Goal: Information Seeking & Learning: Check status

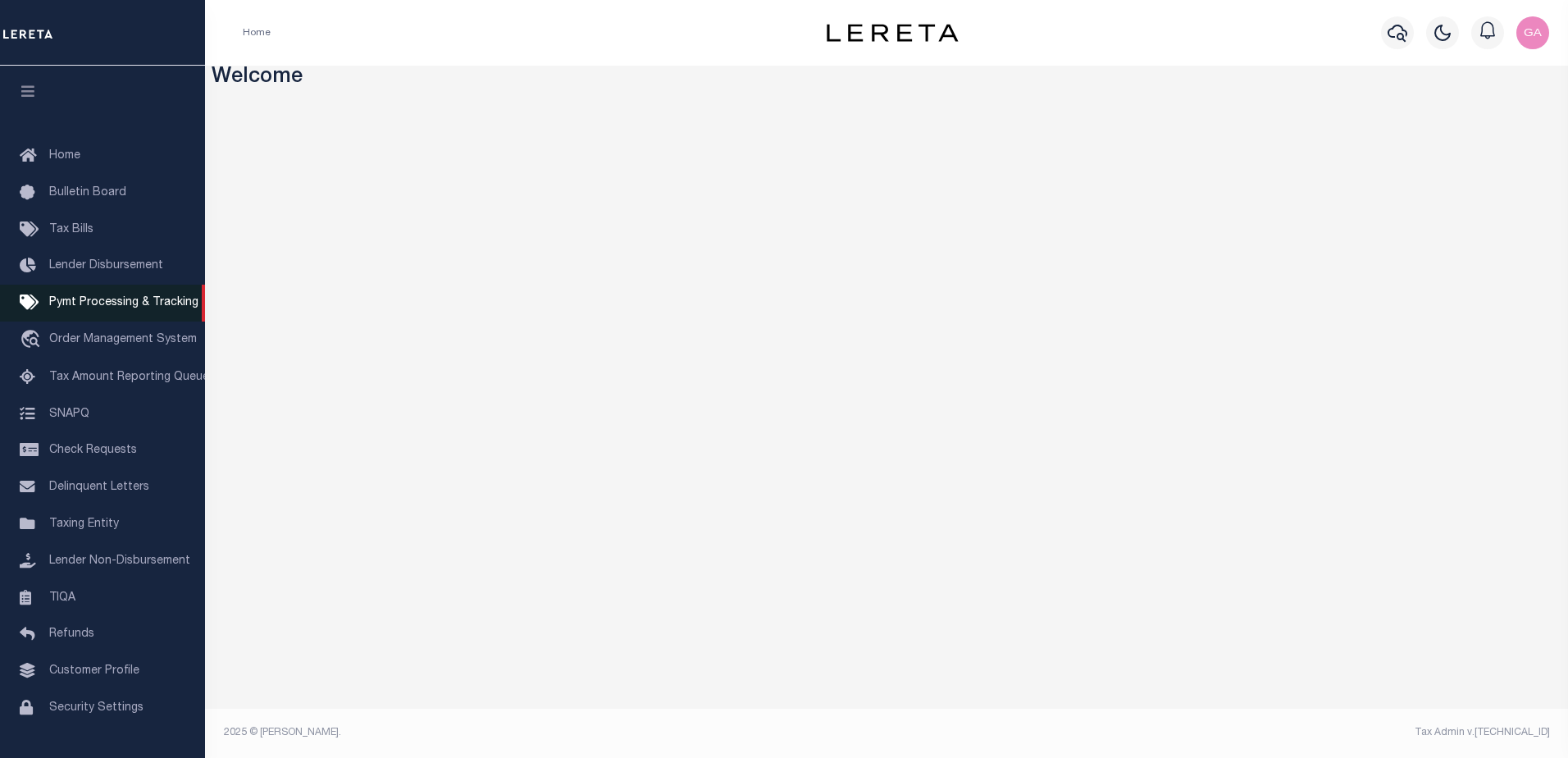
click at [132, 309] on span "Pymt Processing & Tracking" at bounding box center [123, 303] width 149 height 11
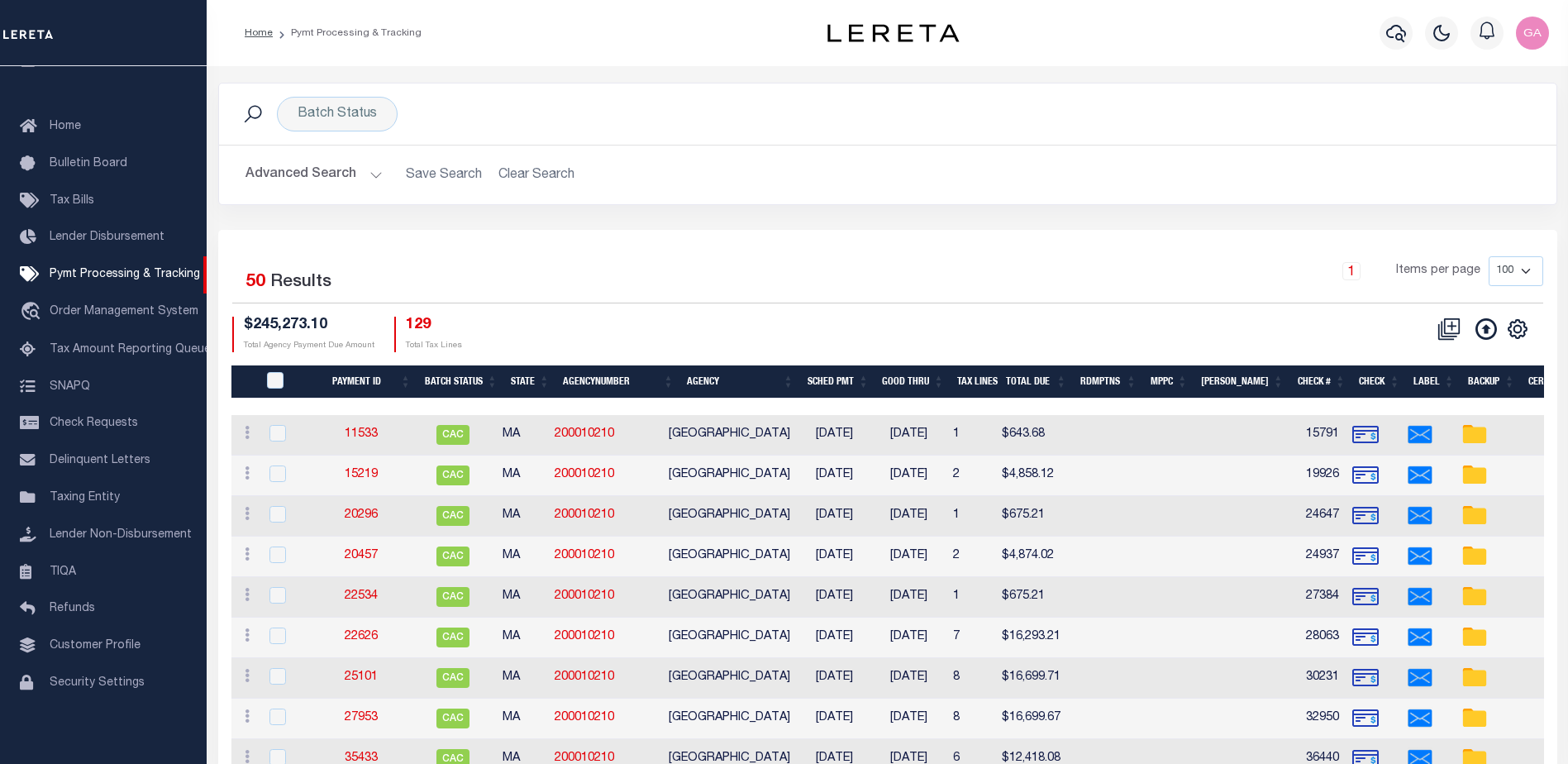
click at [365, 176] on button "Advanced Search" at bounding box center [314, 175] width 137 height 33
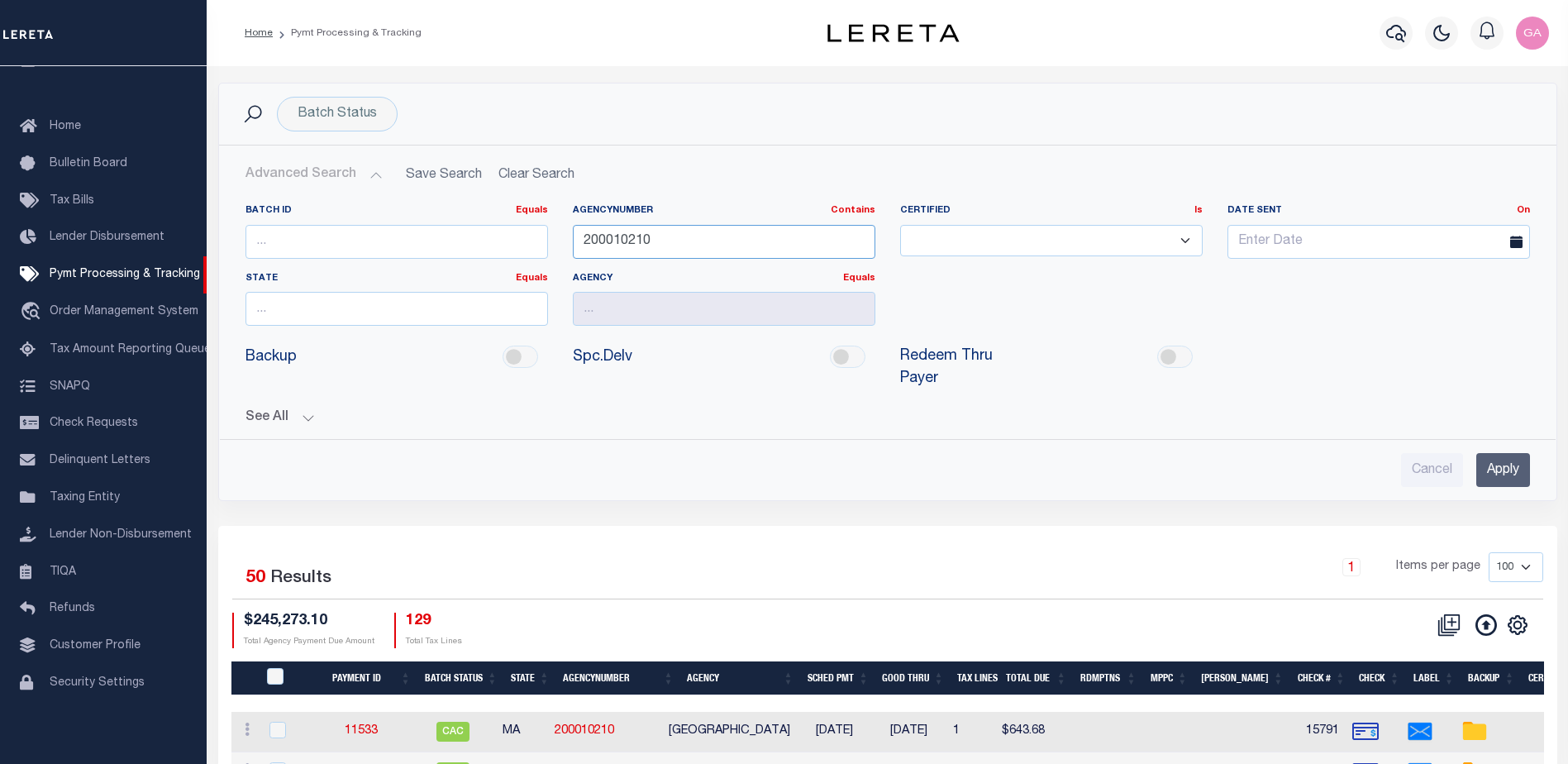
drag, startPoint x: 688, startPoint y: 246, endPoint x: 506, endPoint y: 239, distance: 182.1
click at [520, 246] on div "Batch ID Equals Equals Is Not Equal To Is Greater Than Is Less Than AgencyNumbe…" at bounding box center [888, 271] width 1310 height 135
click at [1509, 453] on input "Apply" at bounding box center [1504, 469] width 54 height 34
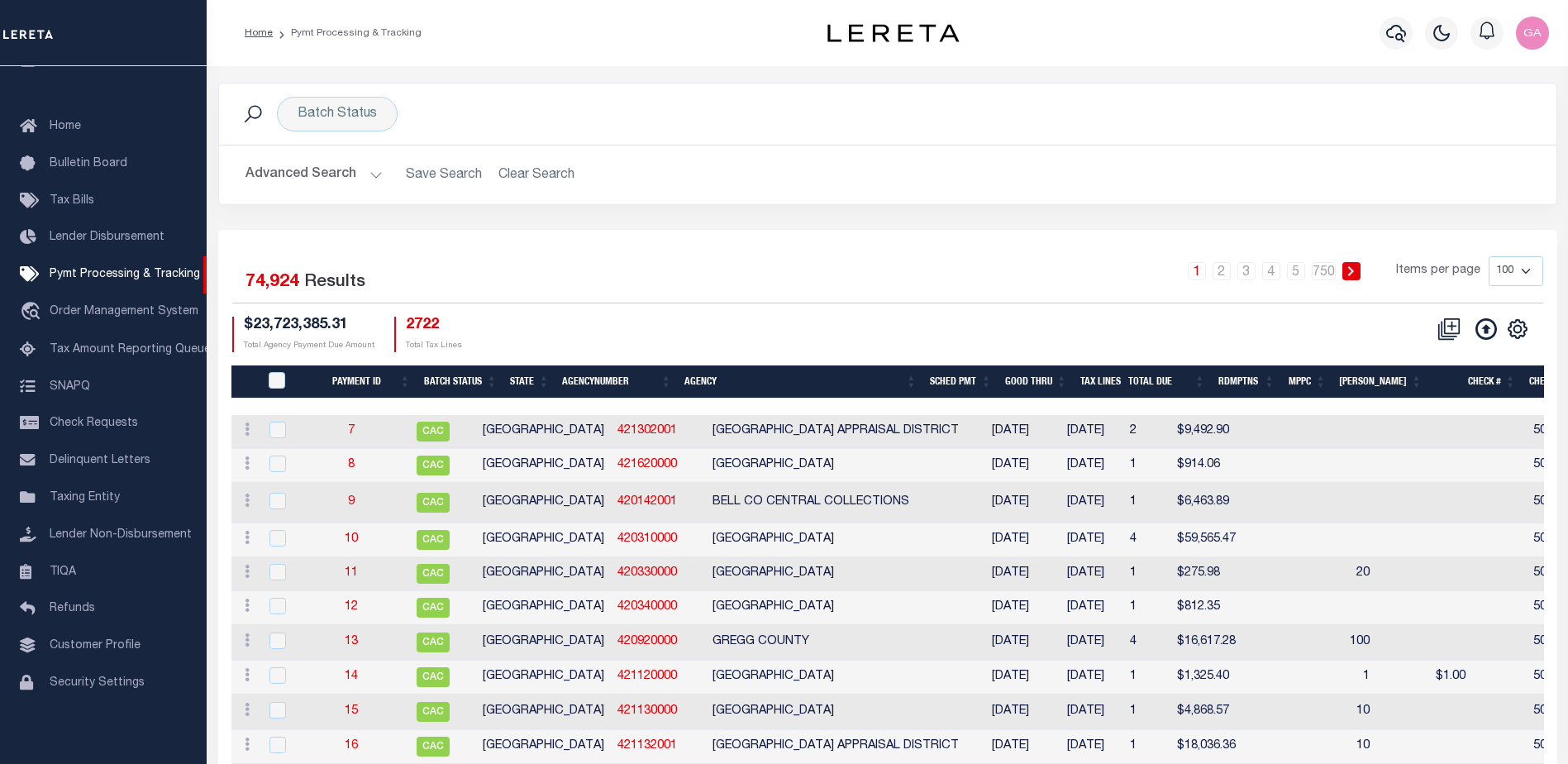
click at [460, 383] on th "Batch Status" at bounding box center [460, 382] width 87 height 34
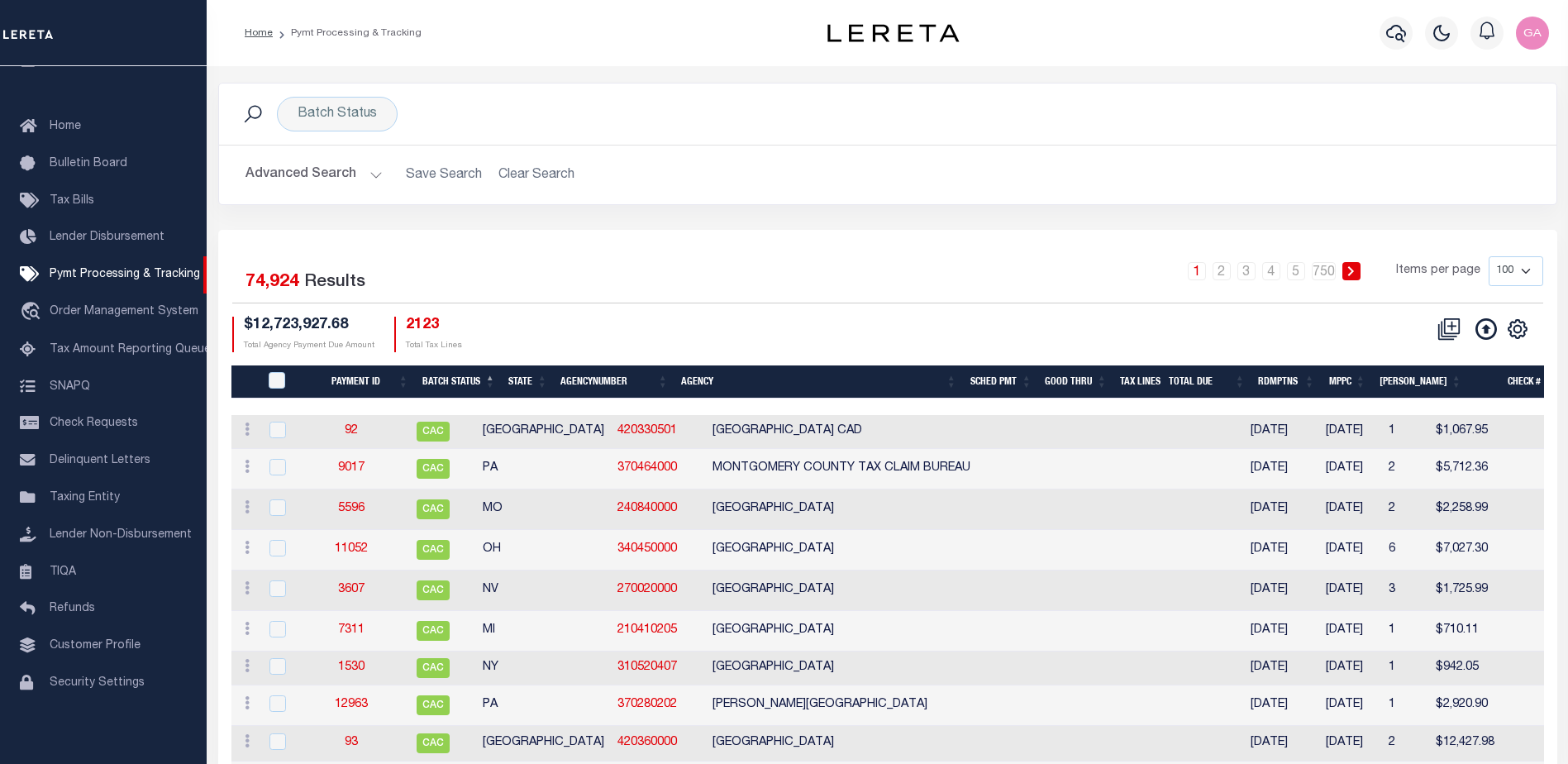
click at [371, 175] on button "Advanced Search" at bounding box center [314, 175] width 137 height 33
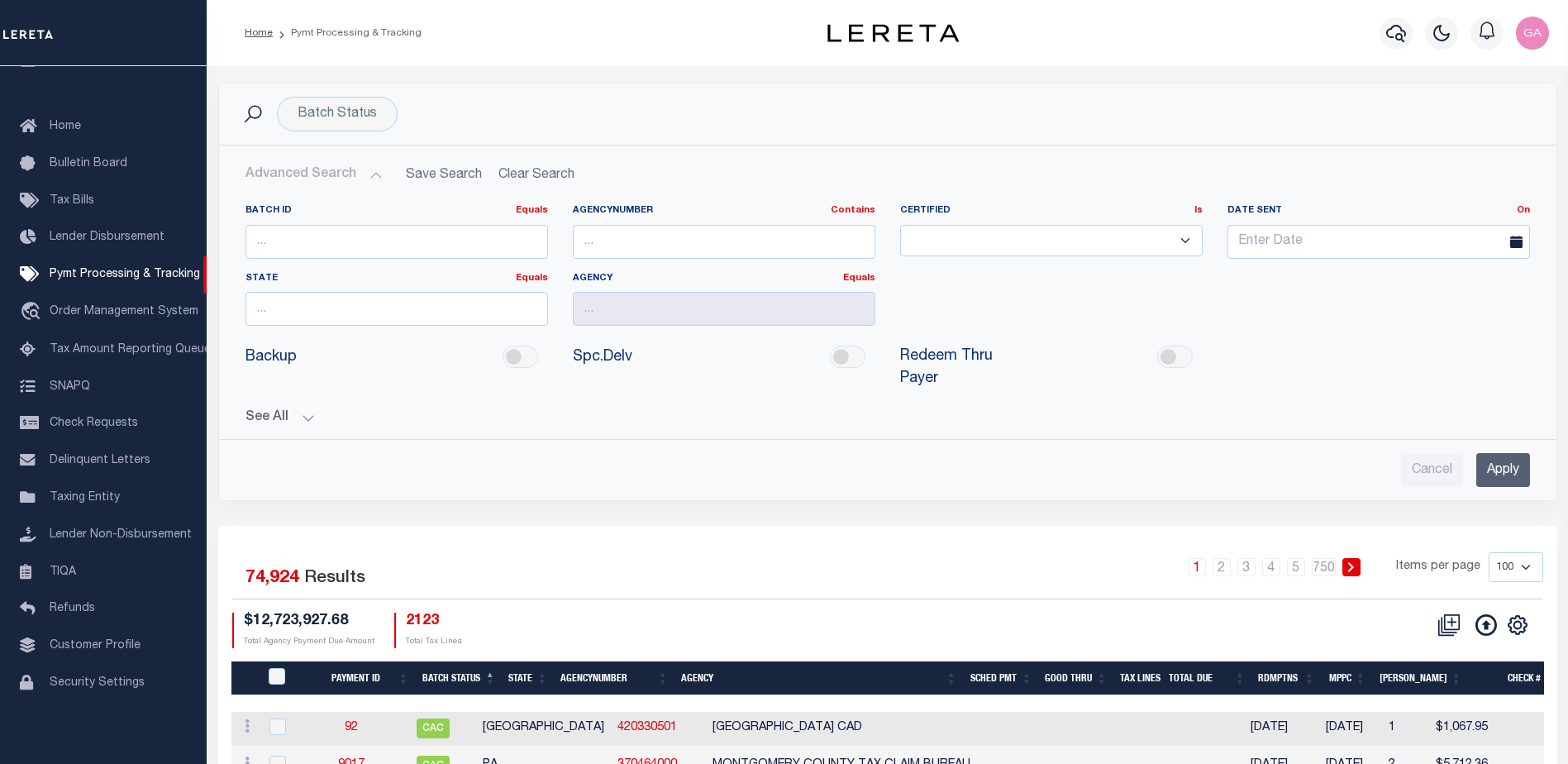
click at [472, 662] on th "Batch Status" at bounding box center [459, 678] width 87 height 34
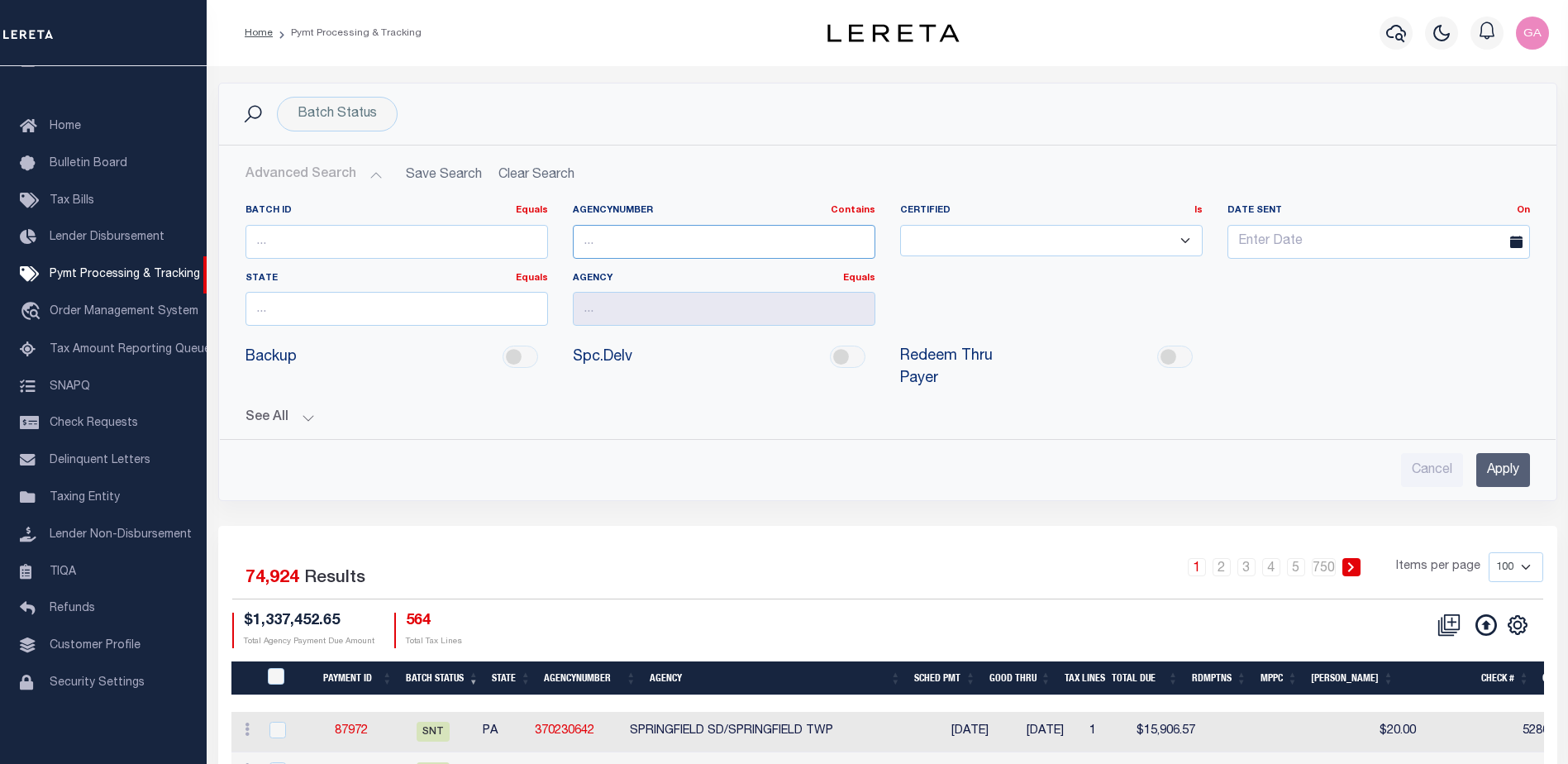
click at [639, 251] on input "text" at bounding box center [725, 241] width 302 height 34
click at [385, 322] on input "text" at bounding box center [397, 308] width 302 height 34
click at [388, 245] on input "number" at bounding box center [397, 241] width 302 height 34
click at [308, 410] on button "See All" at bounding box center [888, 417] width 1285 height 15
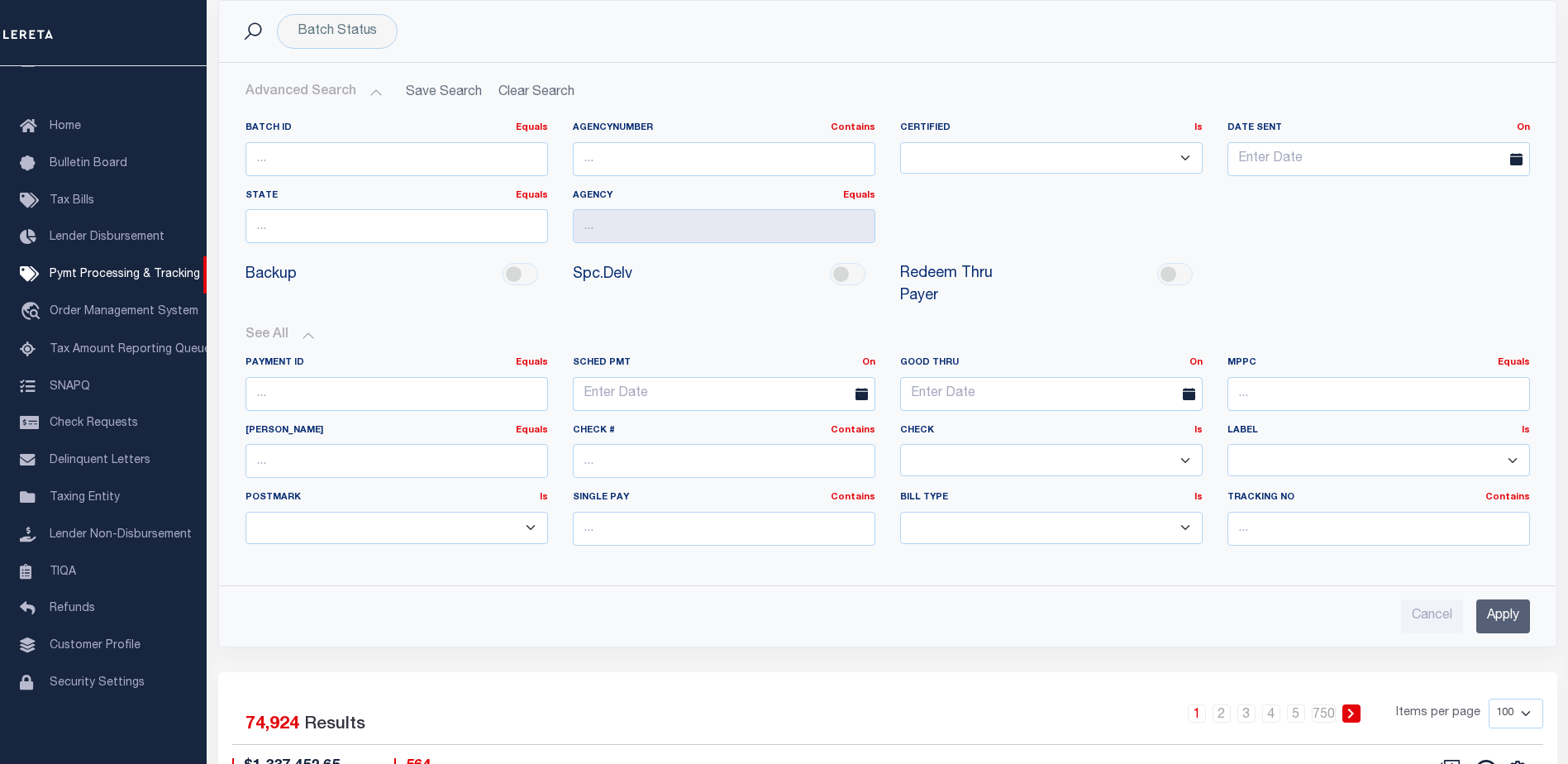
scroll to position [248, 0]
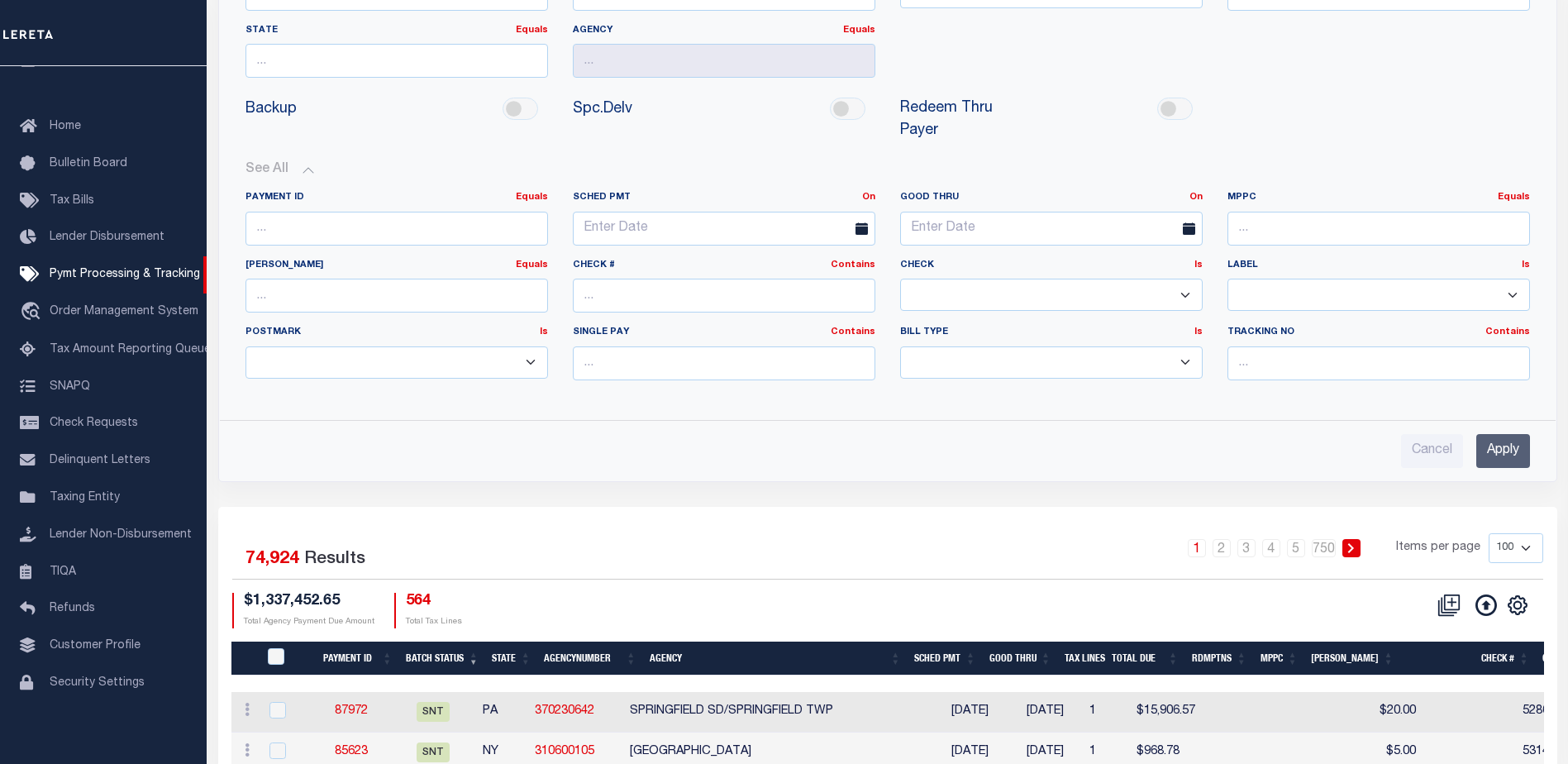
click at [1422, 115] on div "Backup Spc.Delv" at bounding box center [888, 120] width 1310 height 57
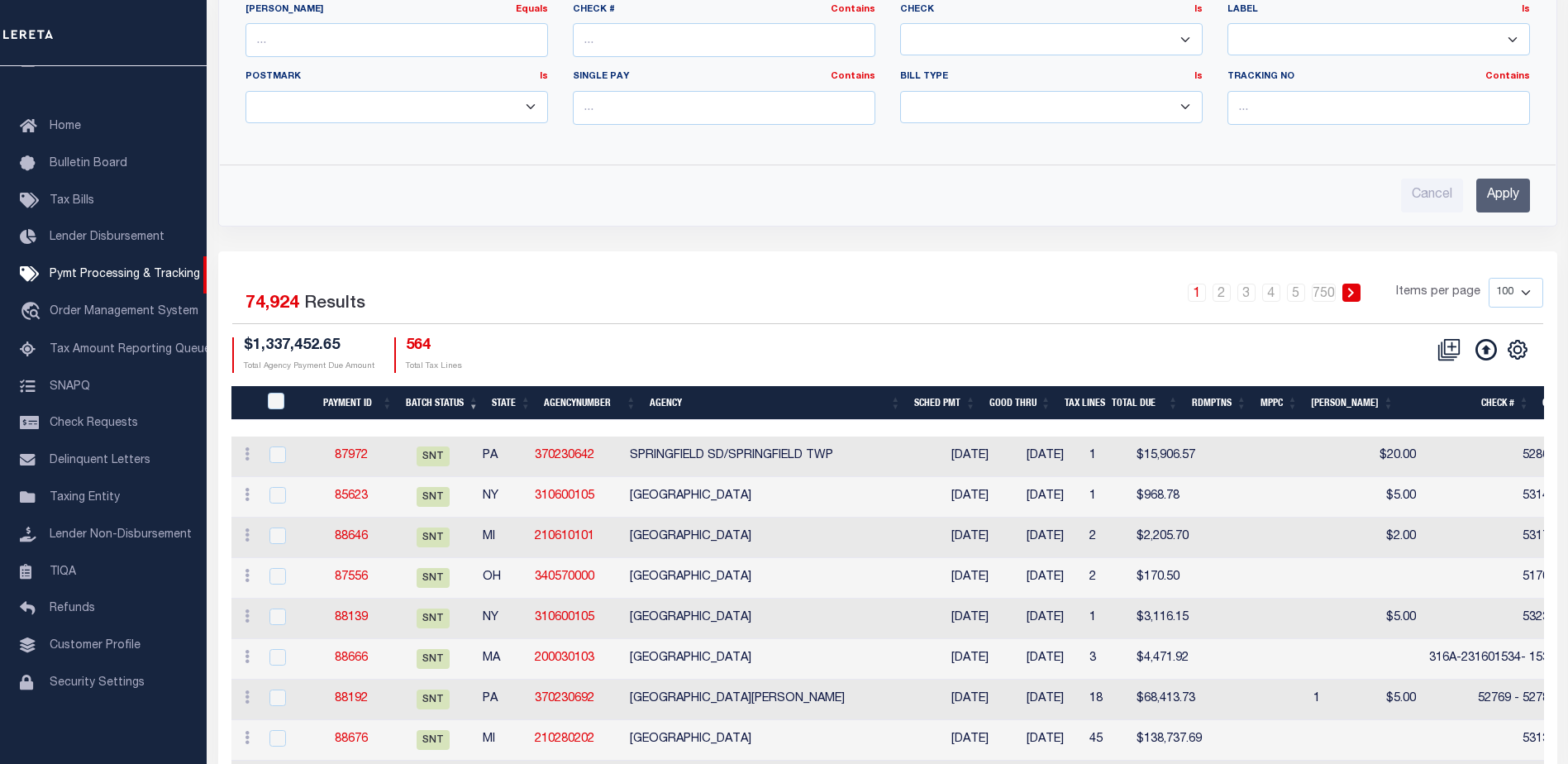
scroll to position [0, 0]
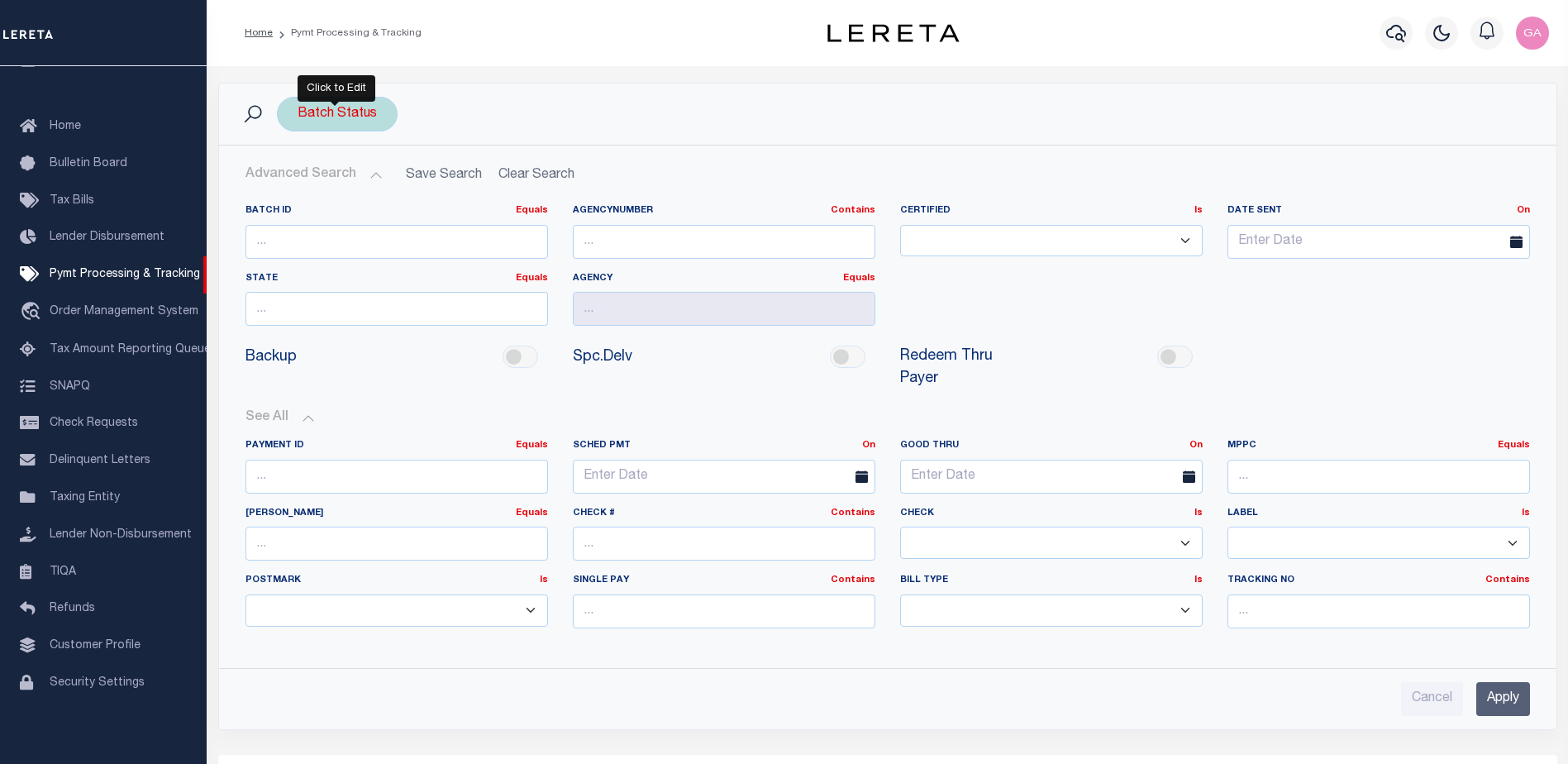
click at [364, 107] on div "Batch Status" at bounding box center [337, 114] width 121 height 34
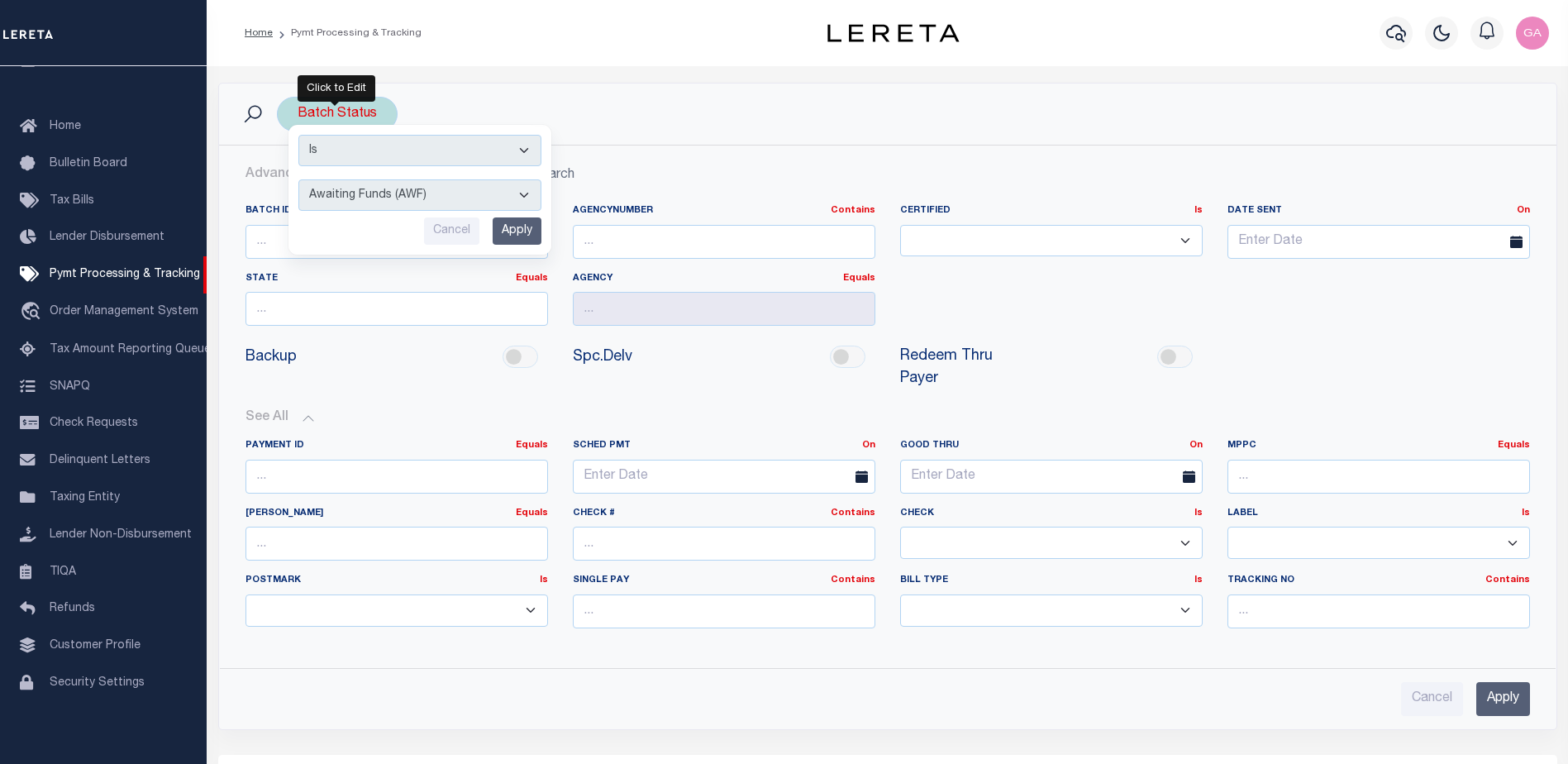
click at [416, 141] on select "Is Contains" at bounding box center [420, 150] width 243 height 32
click at [403, 207] on select "Awaiting Funds (AWF) Cleared and Complete (CAC) New Check Needed (NCN) Payment …" at bounding box center [420, 194] width 243 height 32
select select "SFP"
click at [299, 179] on select "Awaiting Funds (AWF) Cleared and Complete (CAC) New Check Needed (NCN) Payment …" at bounding box center [420, 194] width 243 height 32
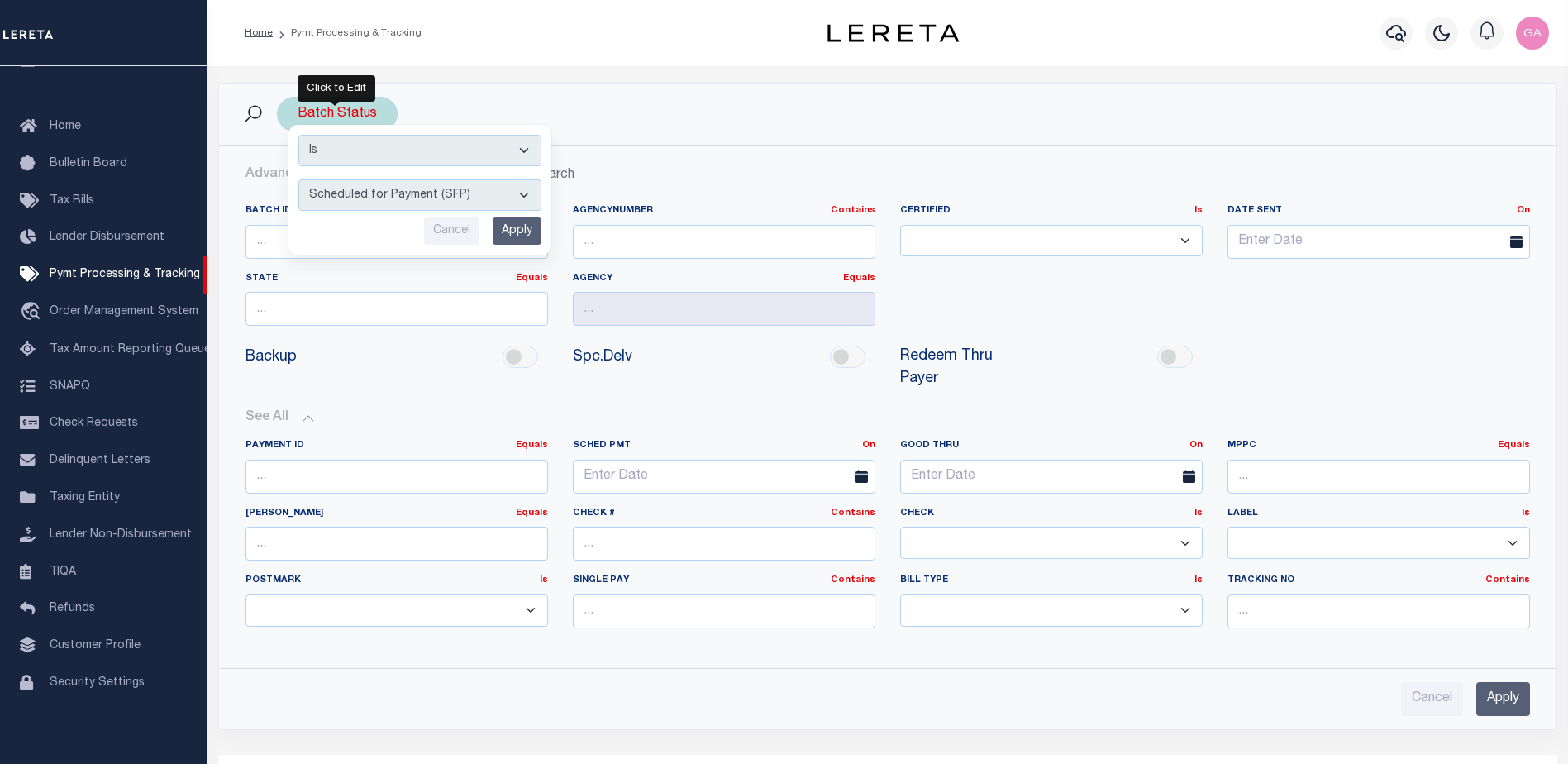
click at [520, 233] on input "Apply" at bounding box center [517, 231] width 49 height 28
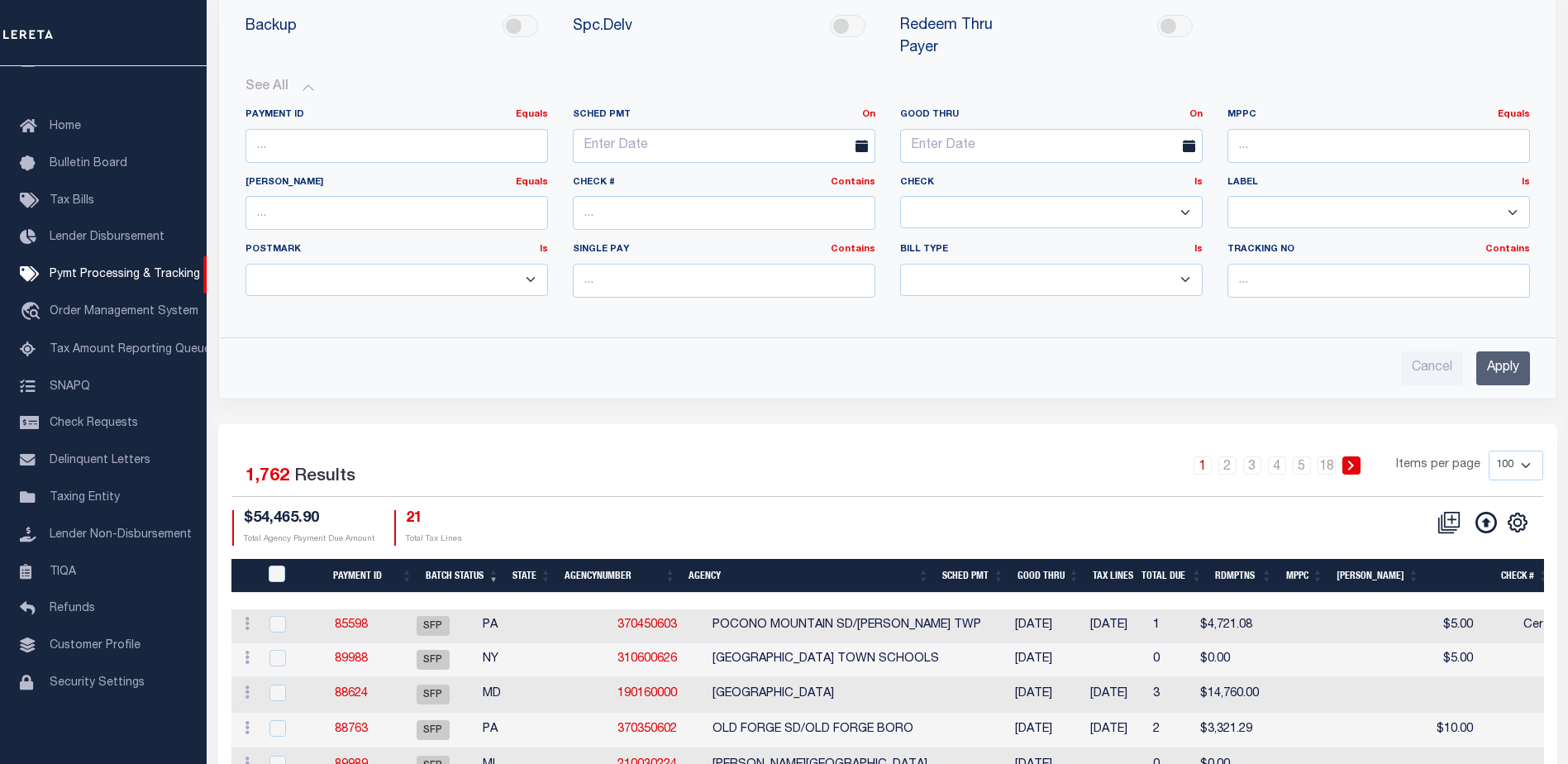
scroll to position [744, 0]
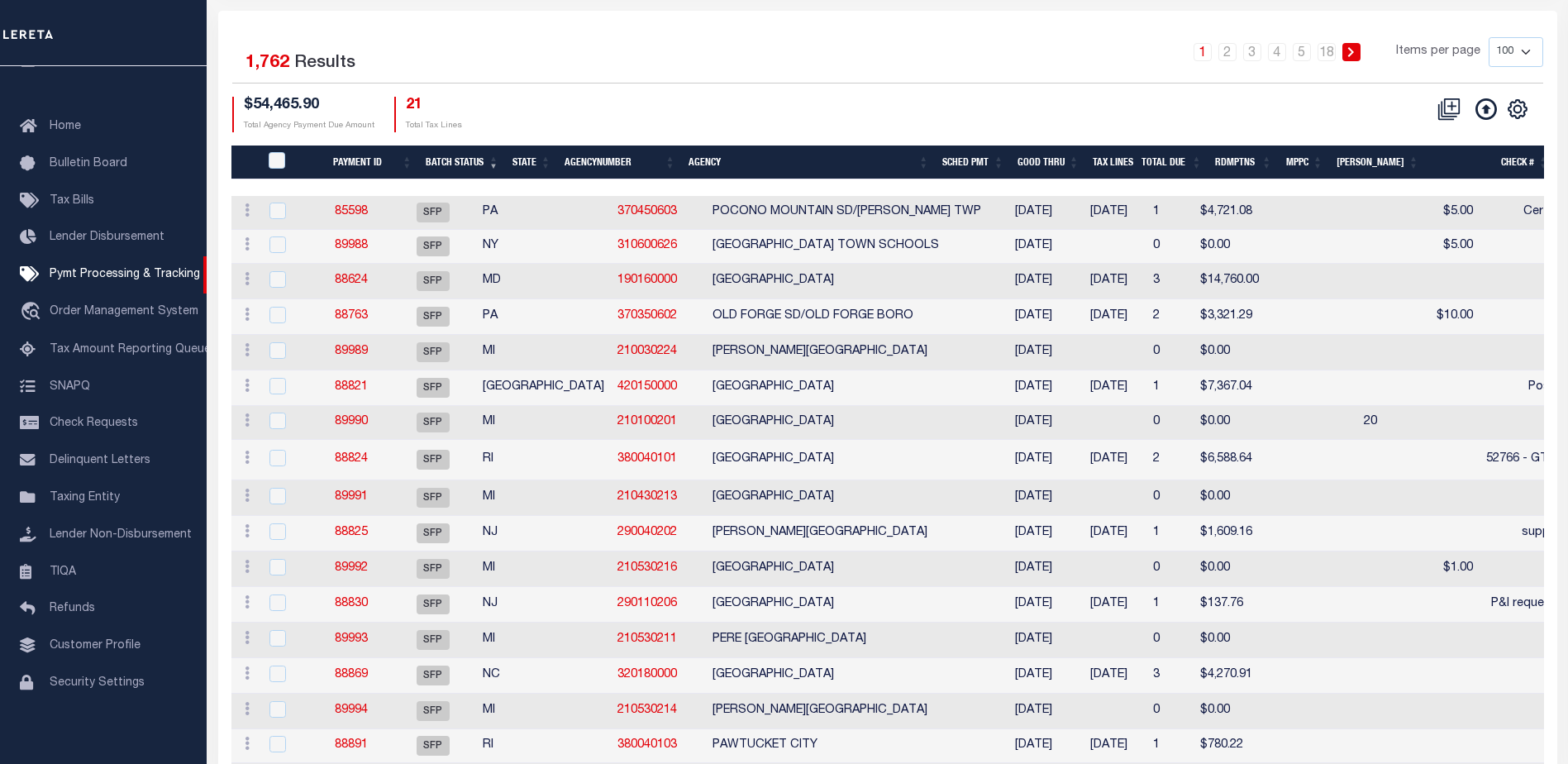
click at [1131, 146] on th "Tax Lines" at bounding box center [1110, 162] width 49 height 34
click at [1130, 146] on th "Tax Lines" at bounding box center [1110, 162] width 49 height 34
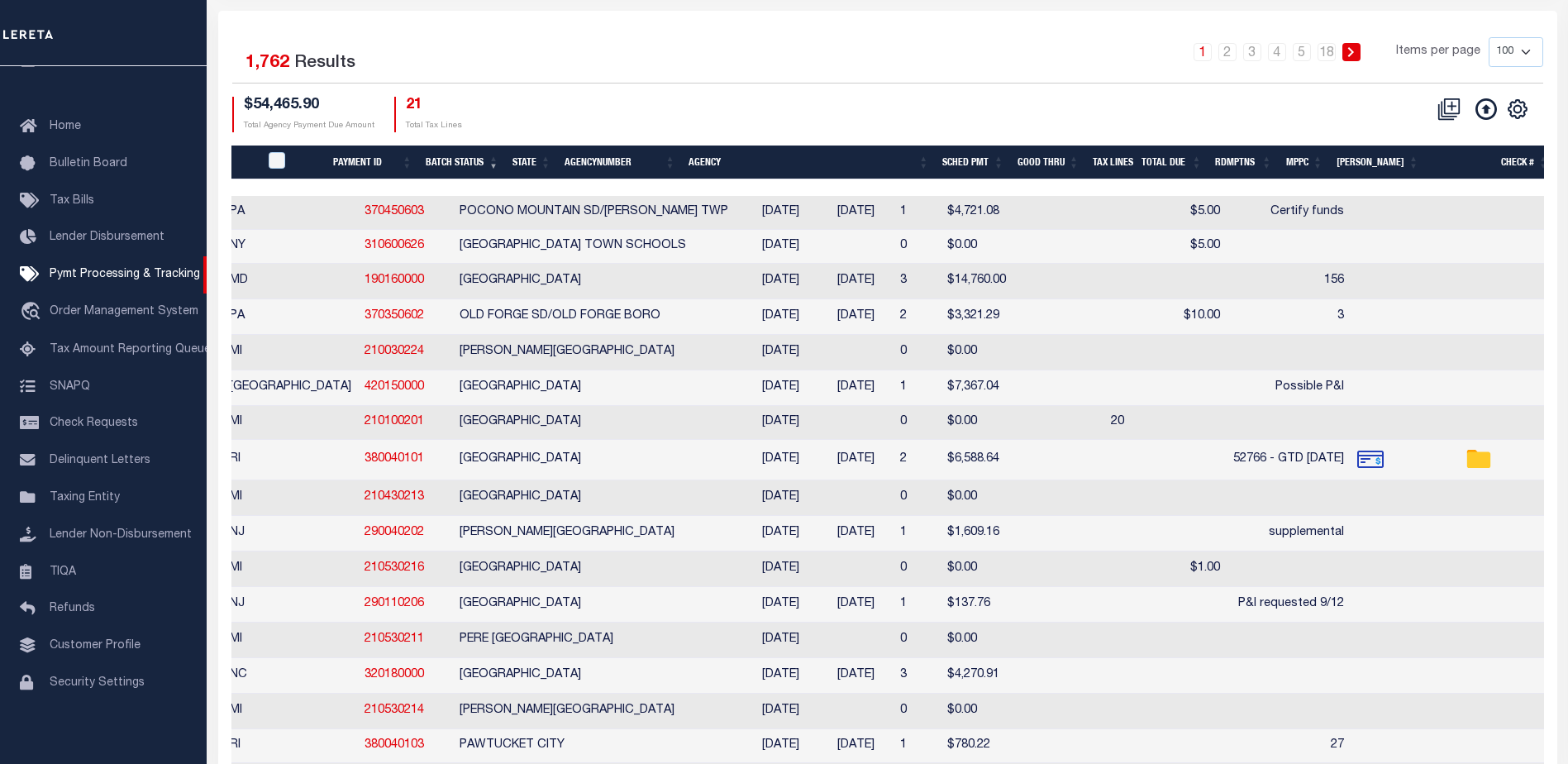
scroll to position [0, 0]
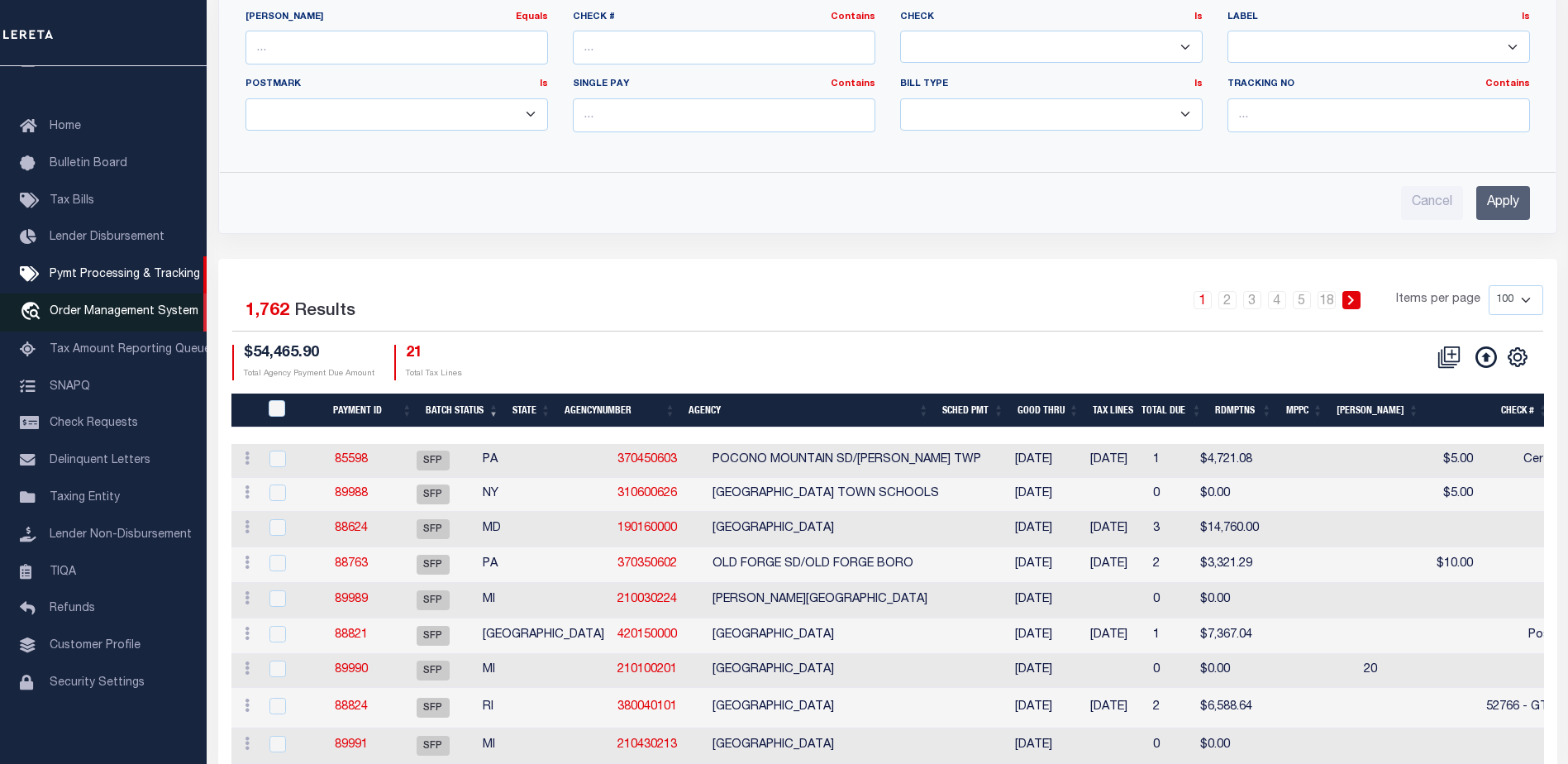
click at [92, 306] on span "Order Management System" at bounding box center [123, 312] width 148 height 11
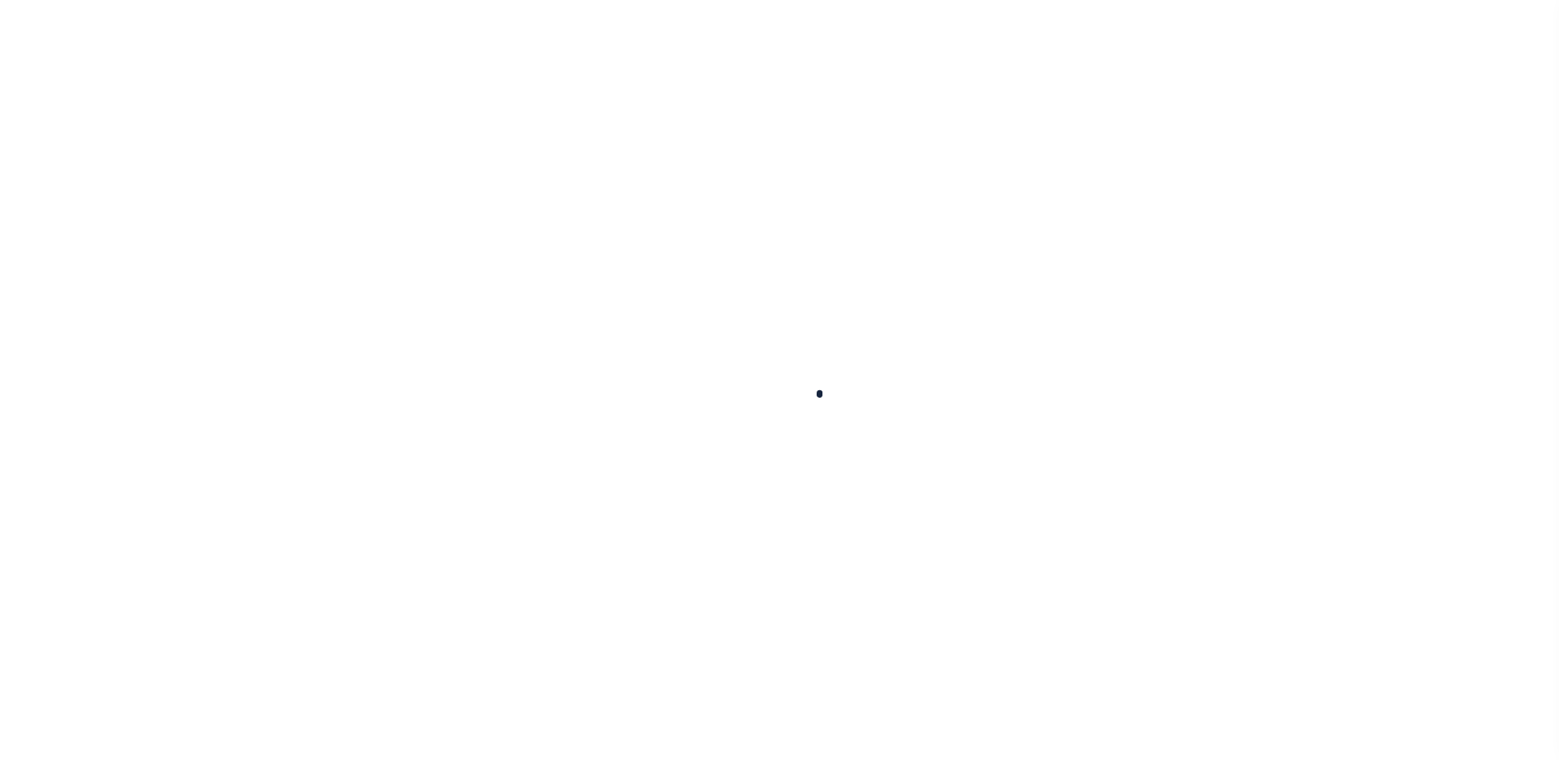
click at [106, 266] on div at bounding box center [784, 382] width 1568 height 764
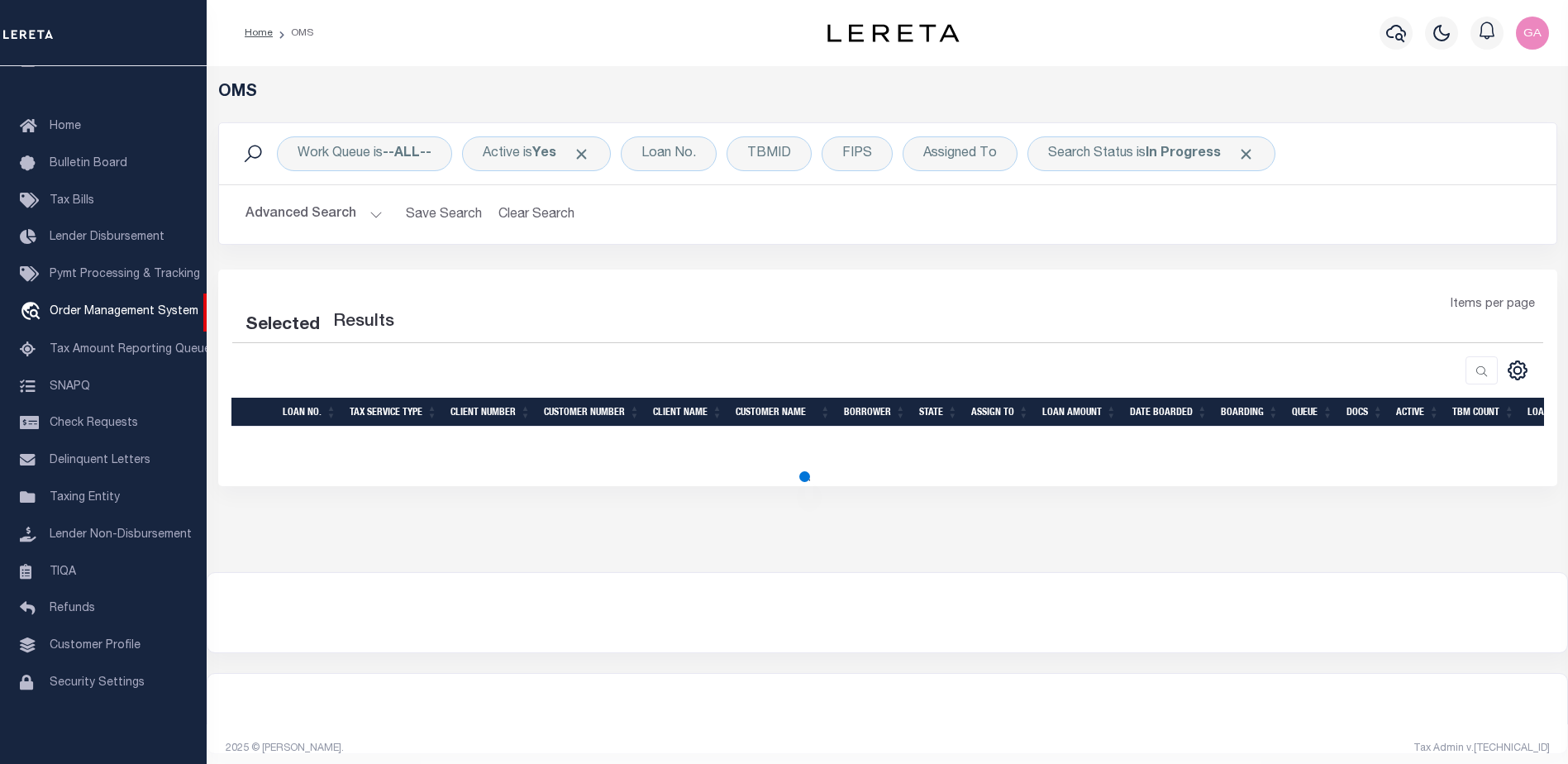
select select "200"
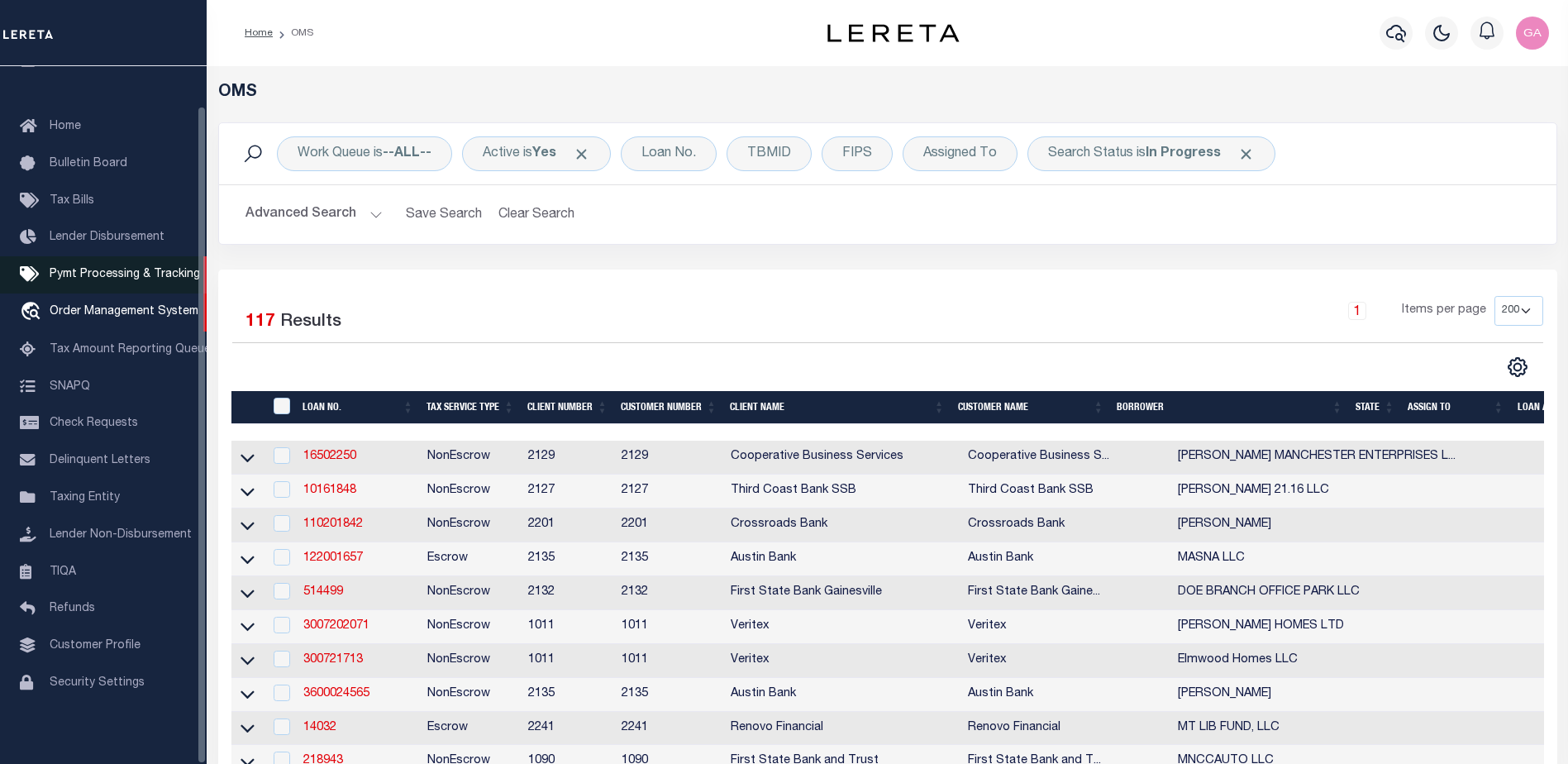
click at [101, 269] on span "Pymt Processing & Tracking" at bounding box center [124, 275] width 150 height 11
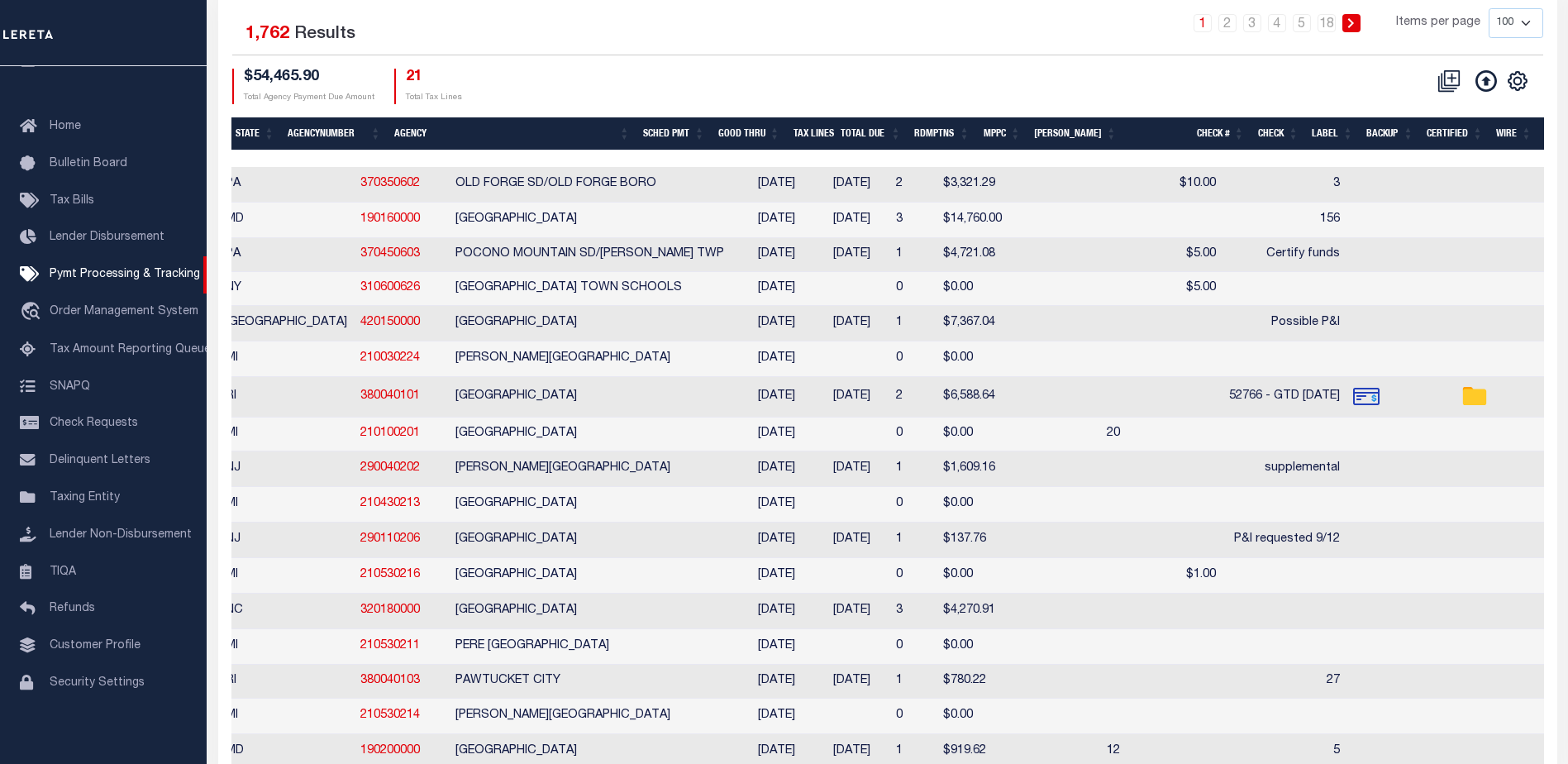
scroll to position [0, 416]
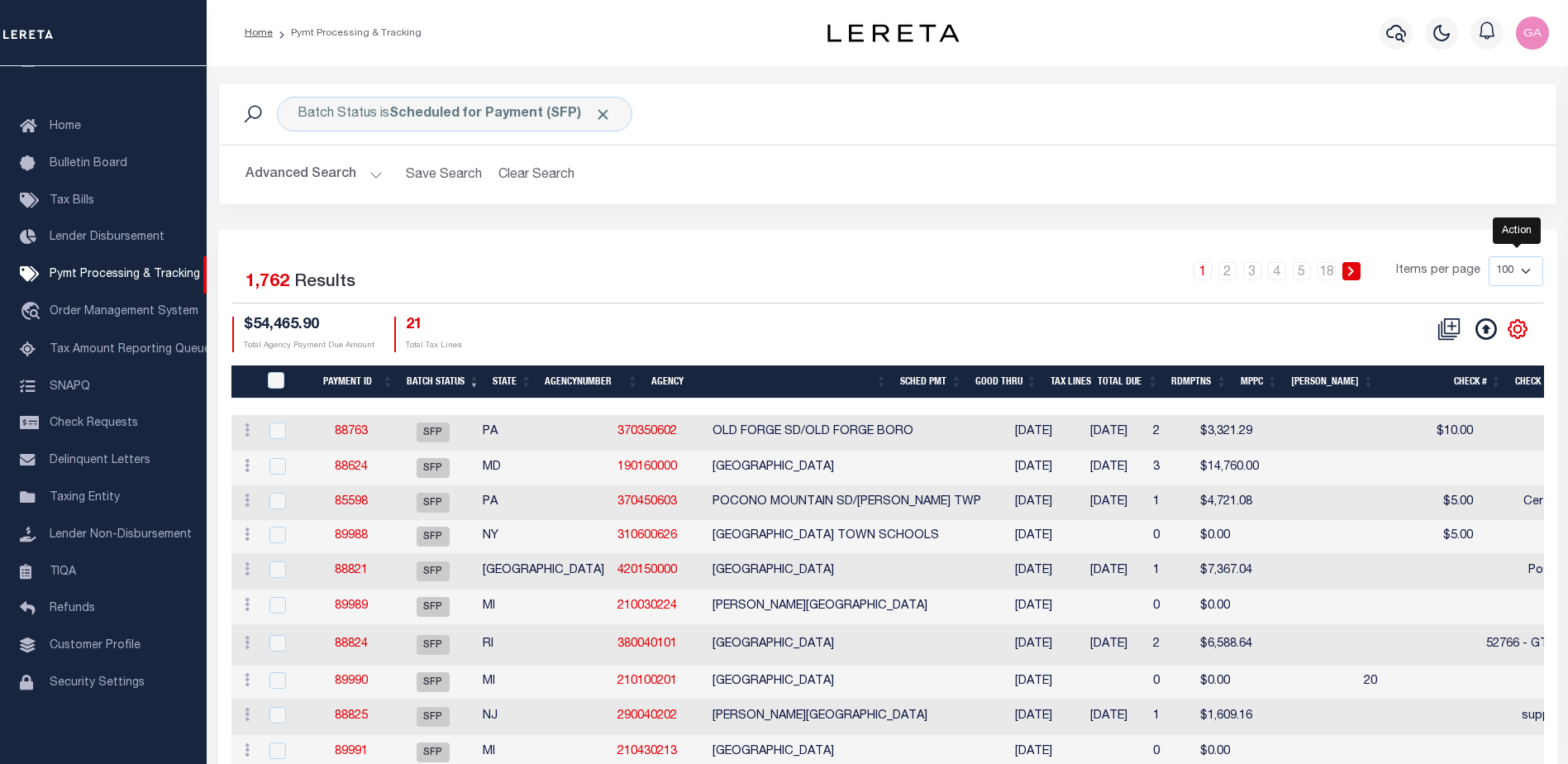
click at [1516, 330] on icon "" at bounding box center [1518, 329] width 21 height 21
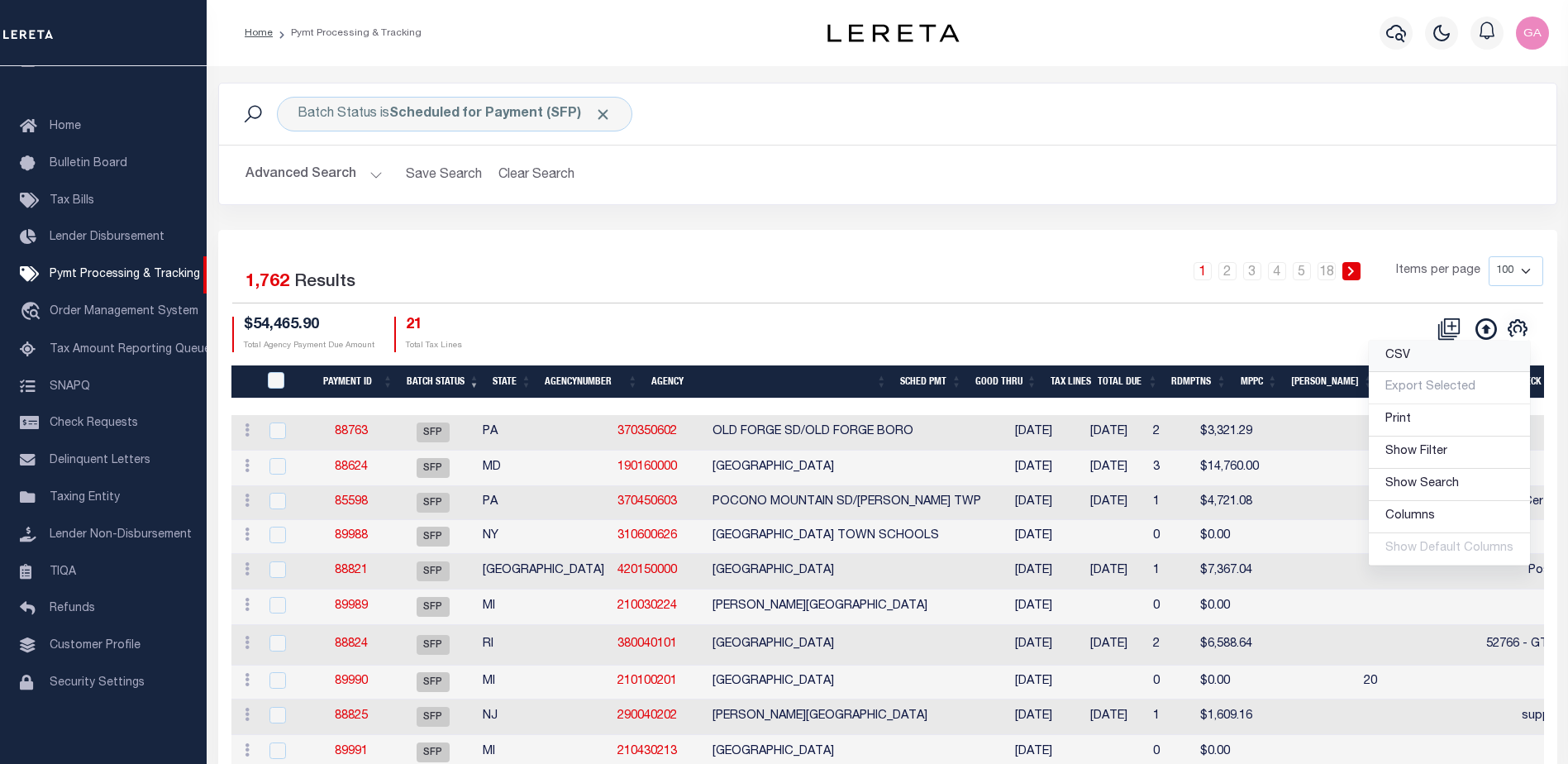
click at [1400, 358] on span "CSV" at bounding box center [1399, 355] width 25 height 11
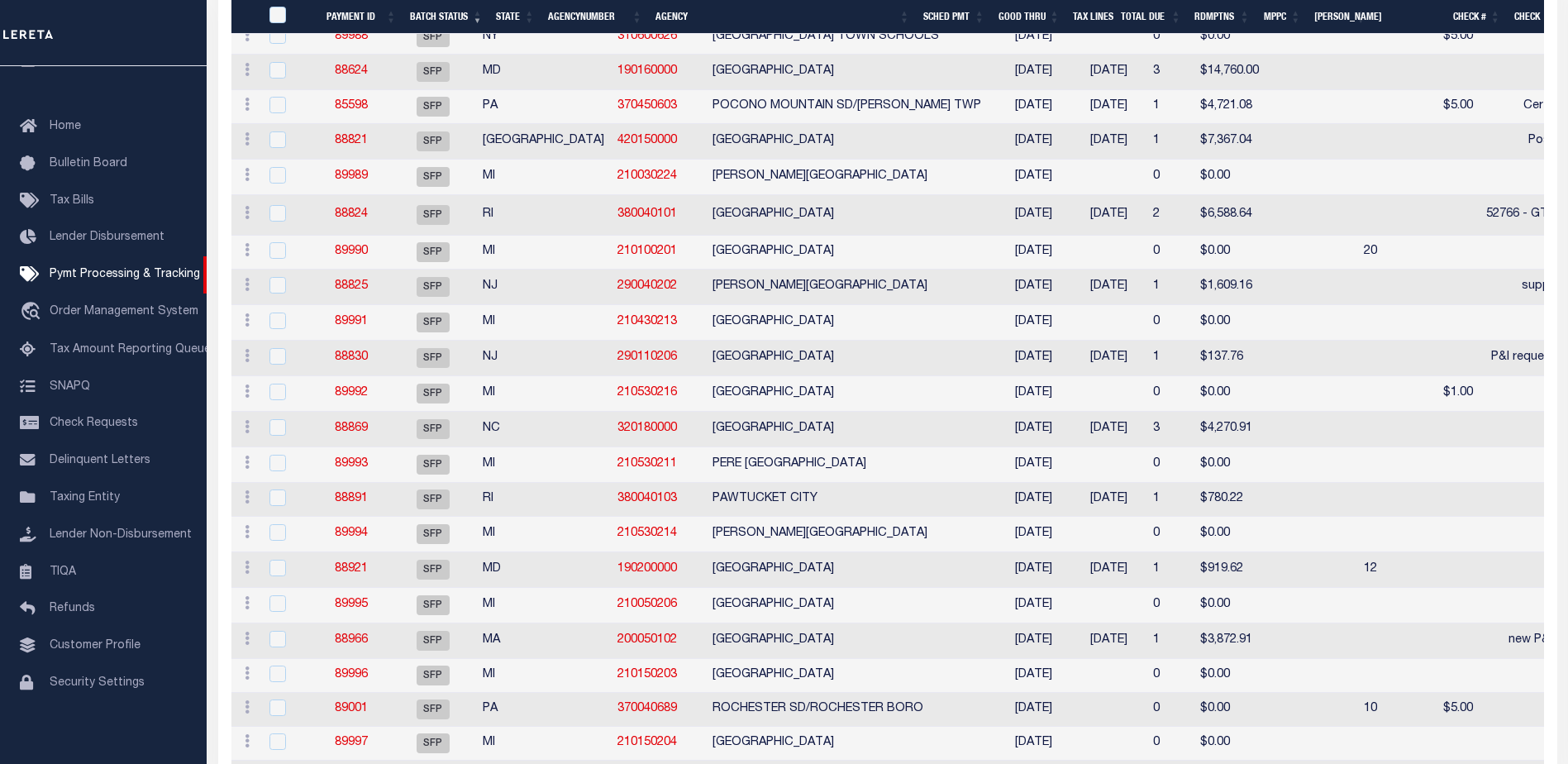
scroll to position [248, 0]
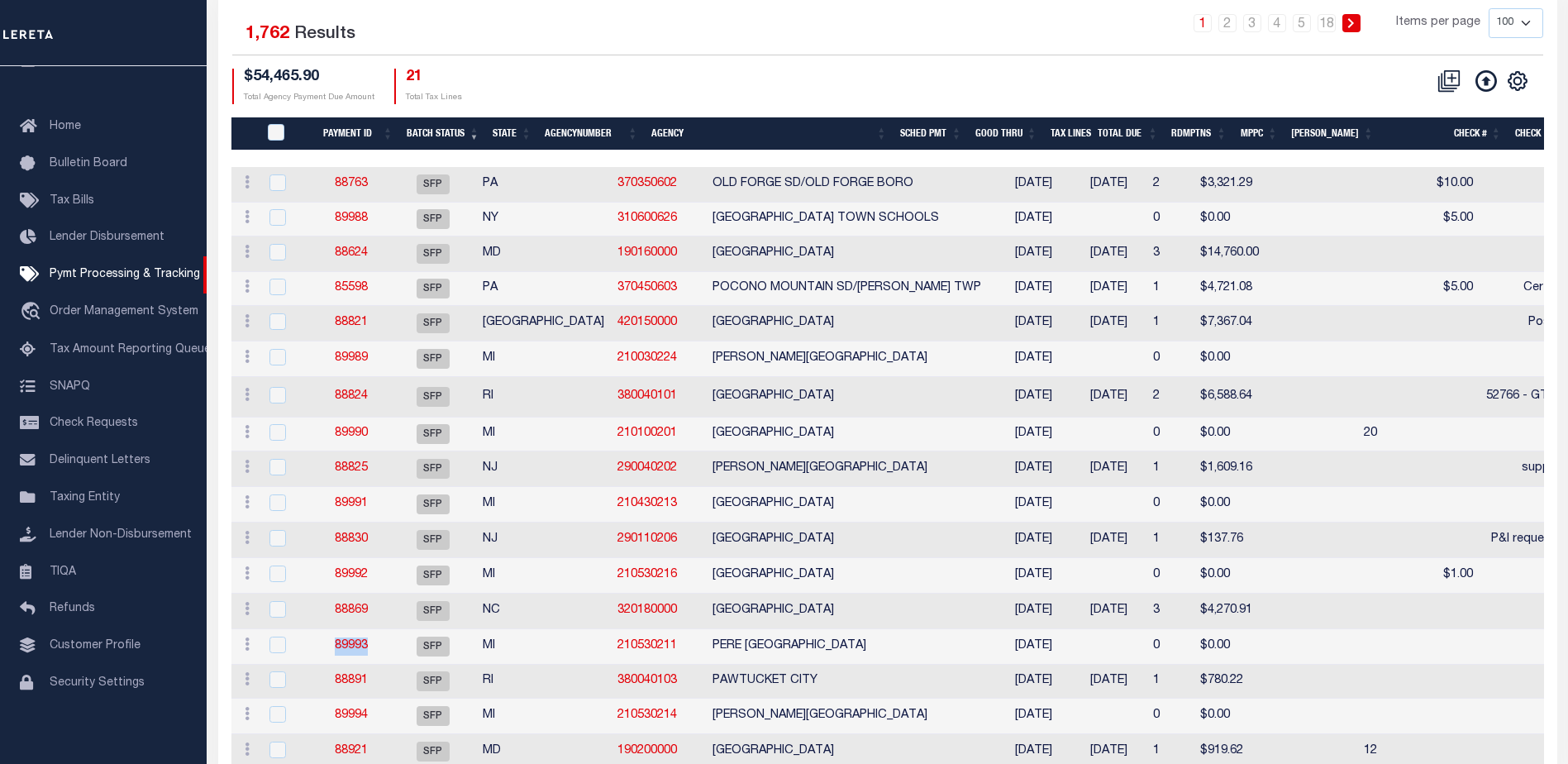
drag, startPoint x: 379, startPoint y: 659, endPoint x: 337, endPoint y: 659, distance: 42.0
click at [337, 659] on td "89993" at bounding box center [351, 646] width 77 height 35
checkbox input "true"
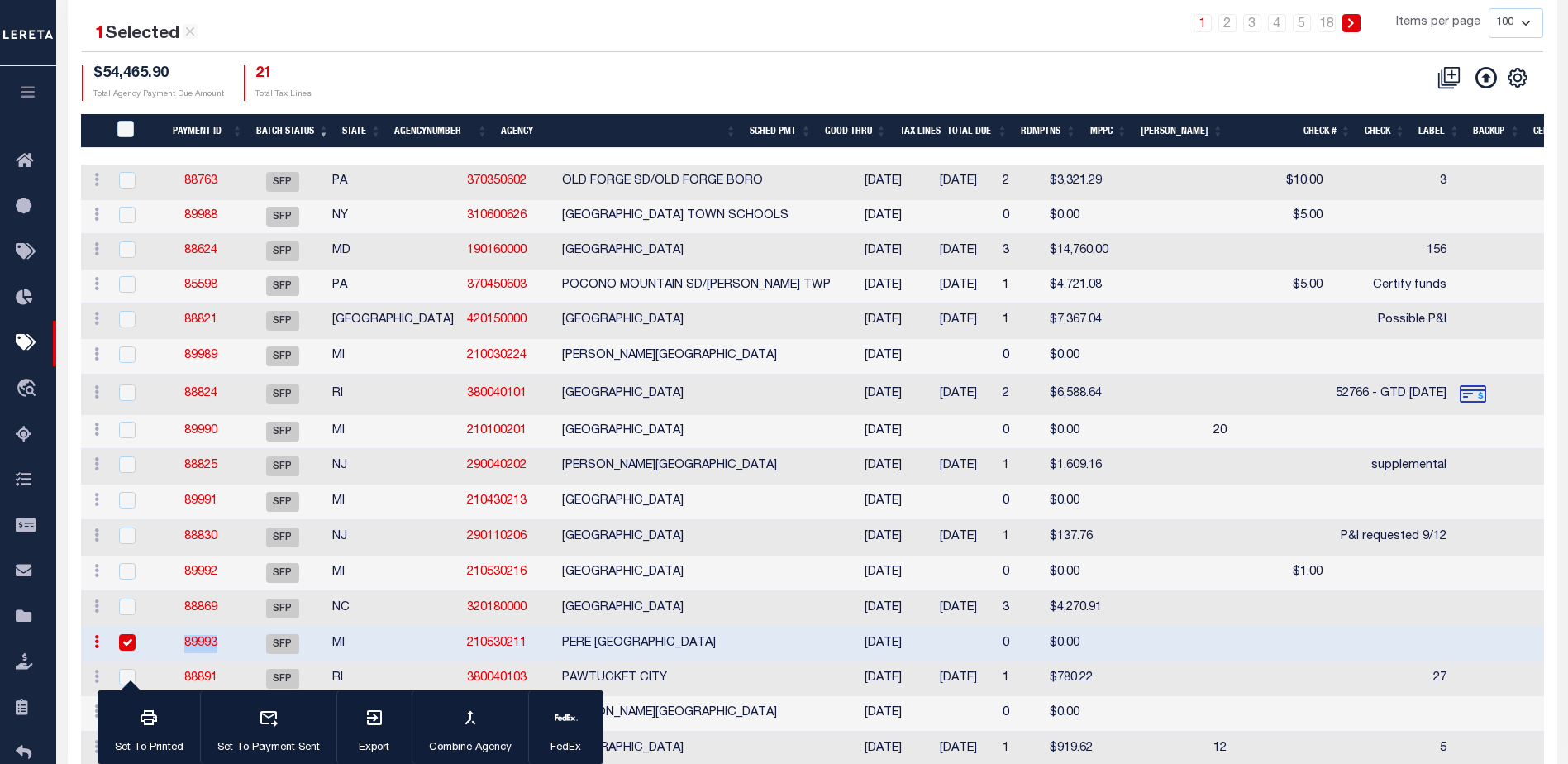
copy link "89993"
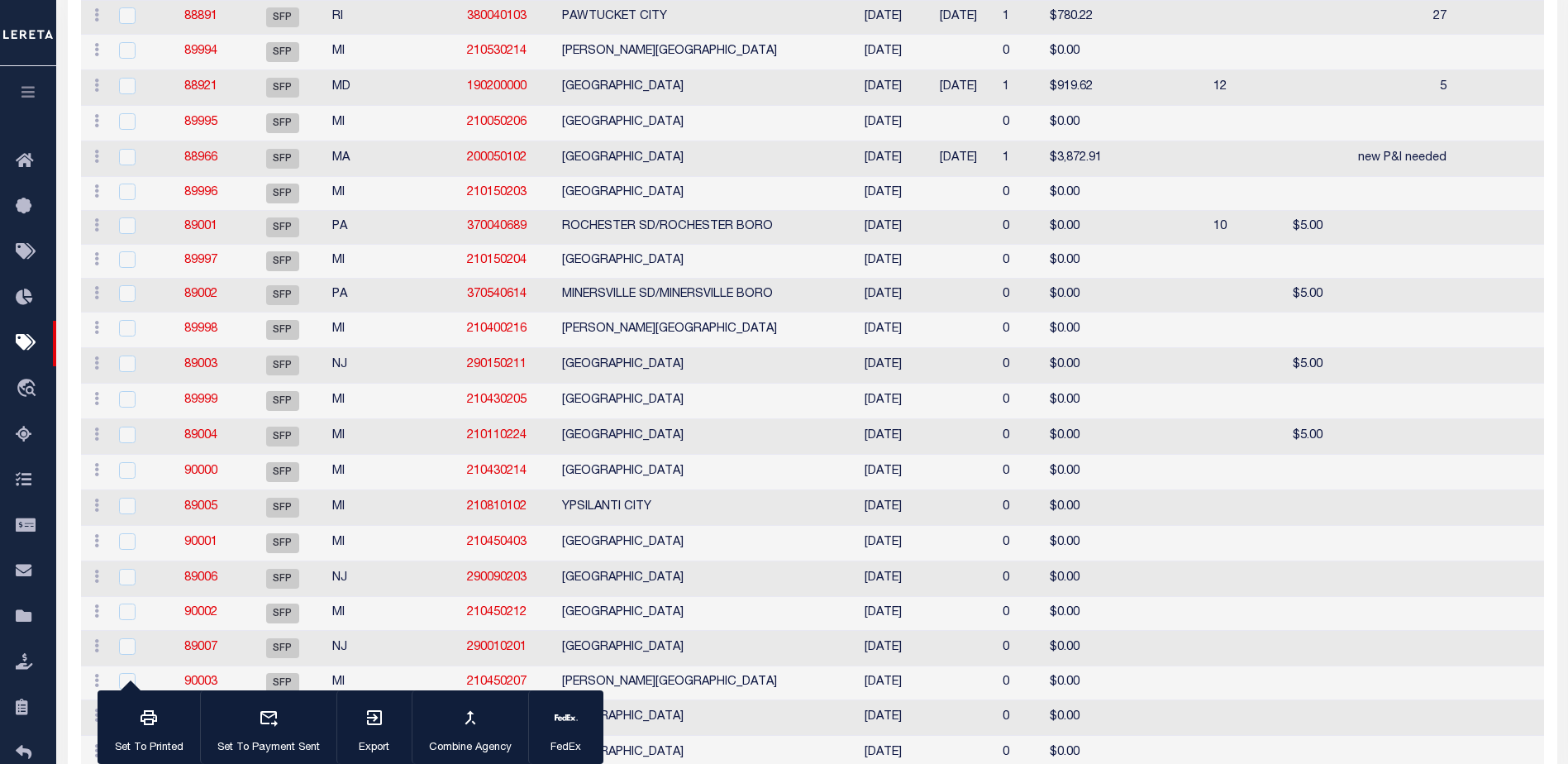
scroll to position [166, 0]
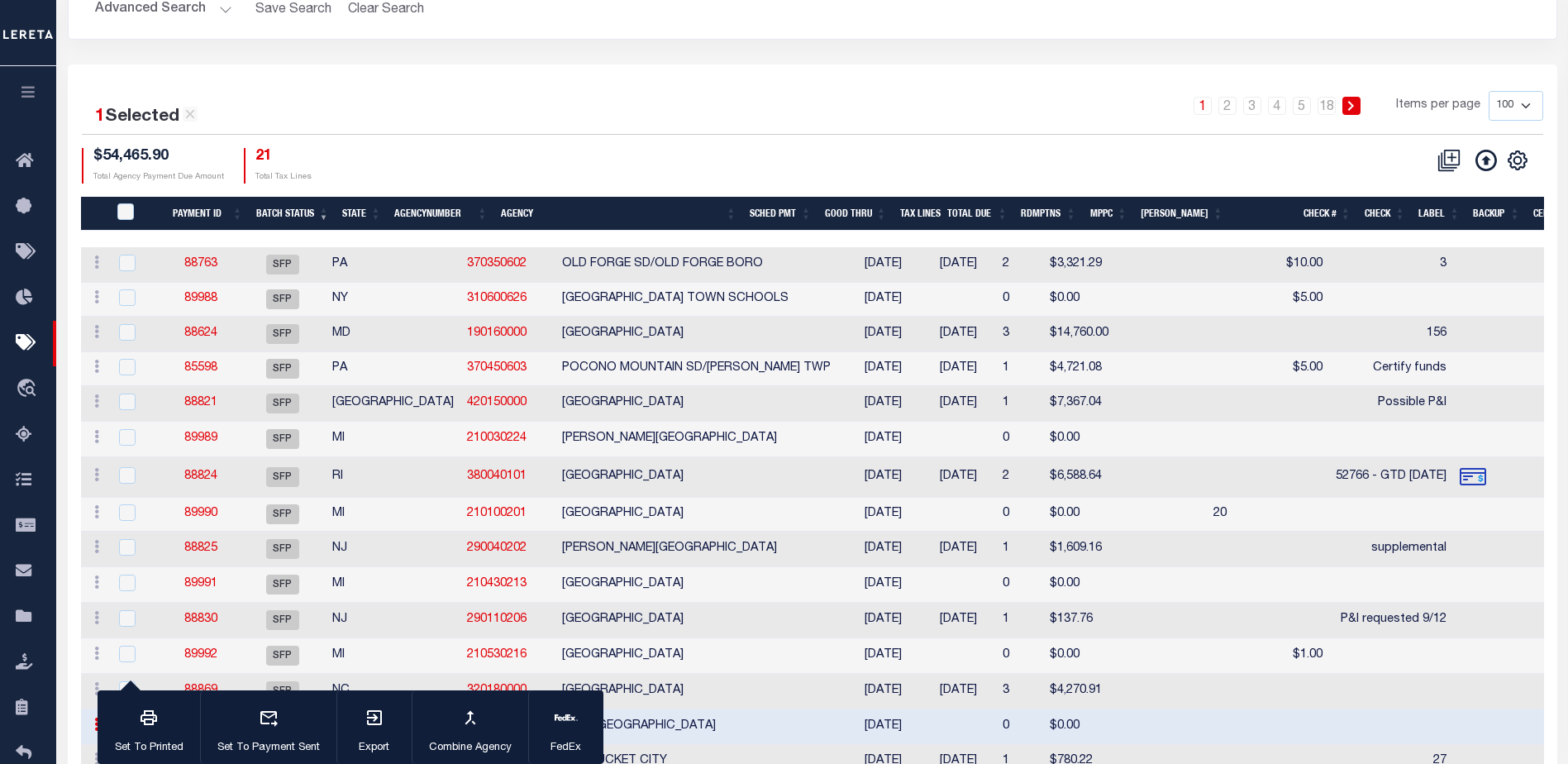
click at [674, 112] on div "1 2 3 4 5 … 18 Items per page 100 200 500 1000" at bounding box center [997, 112] width 1090 height 43
drag, startPoint x: 970, startPoint y: 264, endPoint x: 1027, endPoint y: 266, distance: 57.0
click at [1043, 265] on td "$3,321.29" at bounding box center [1079, 264] width 72 height 35
checkbox input "true"
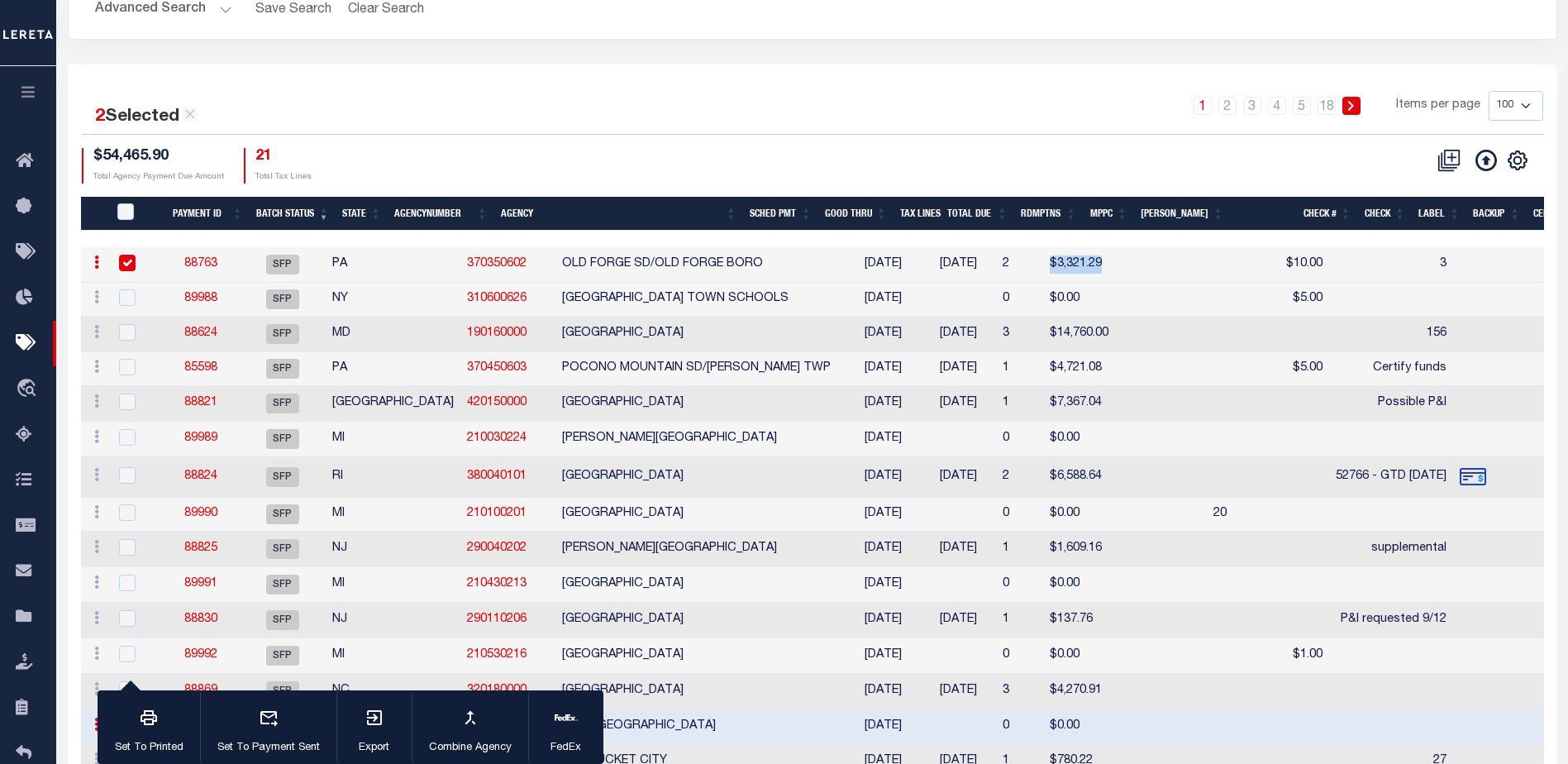
click at [997, 213] on th "Total Due" at bounding box center [977, 213] width 74 height 34
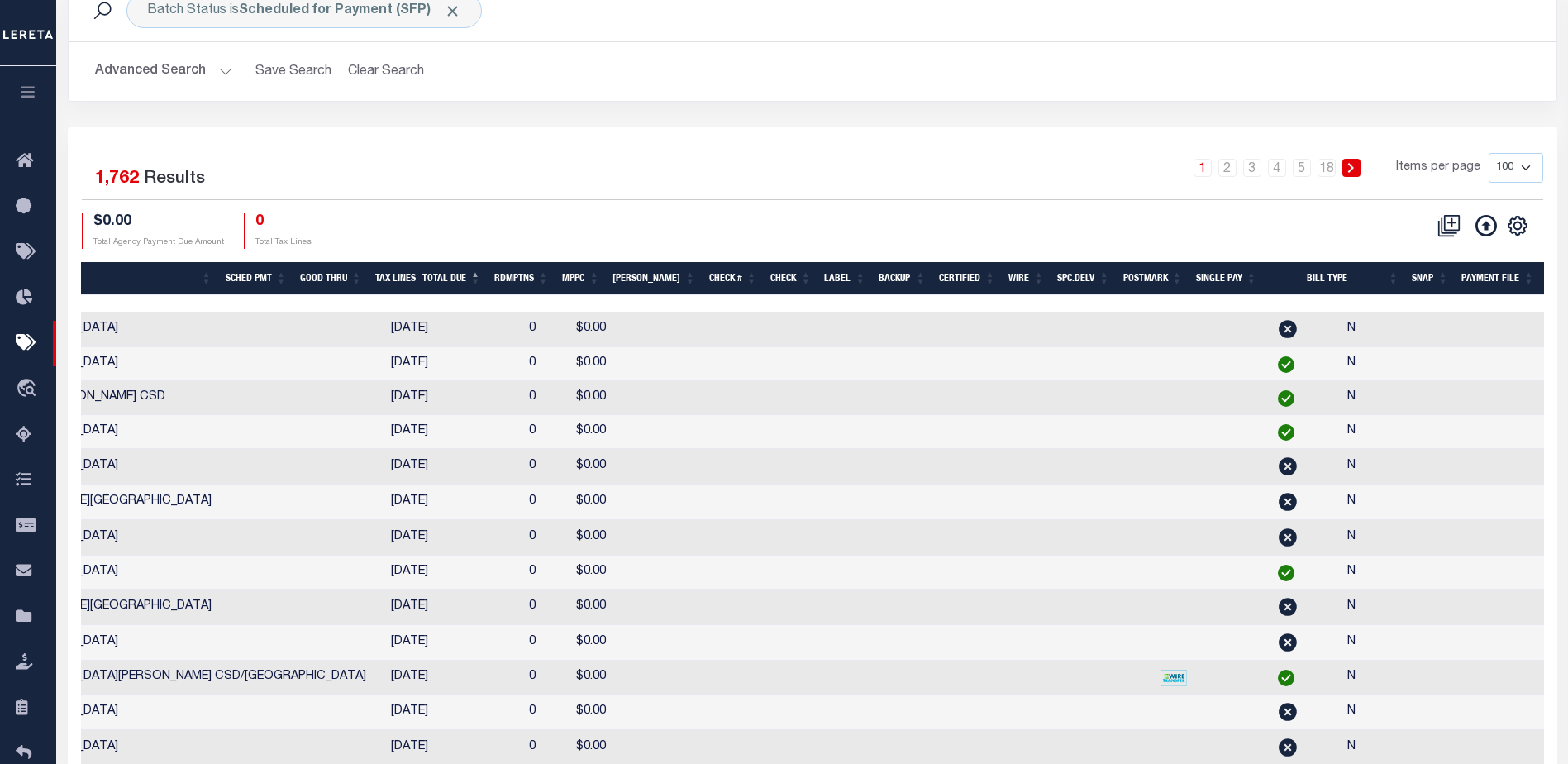
scroll to position [0, 413]
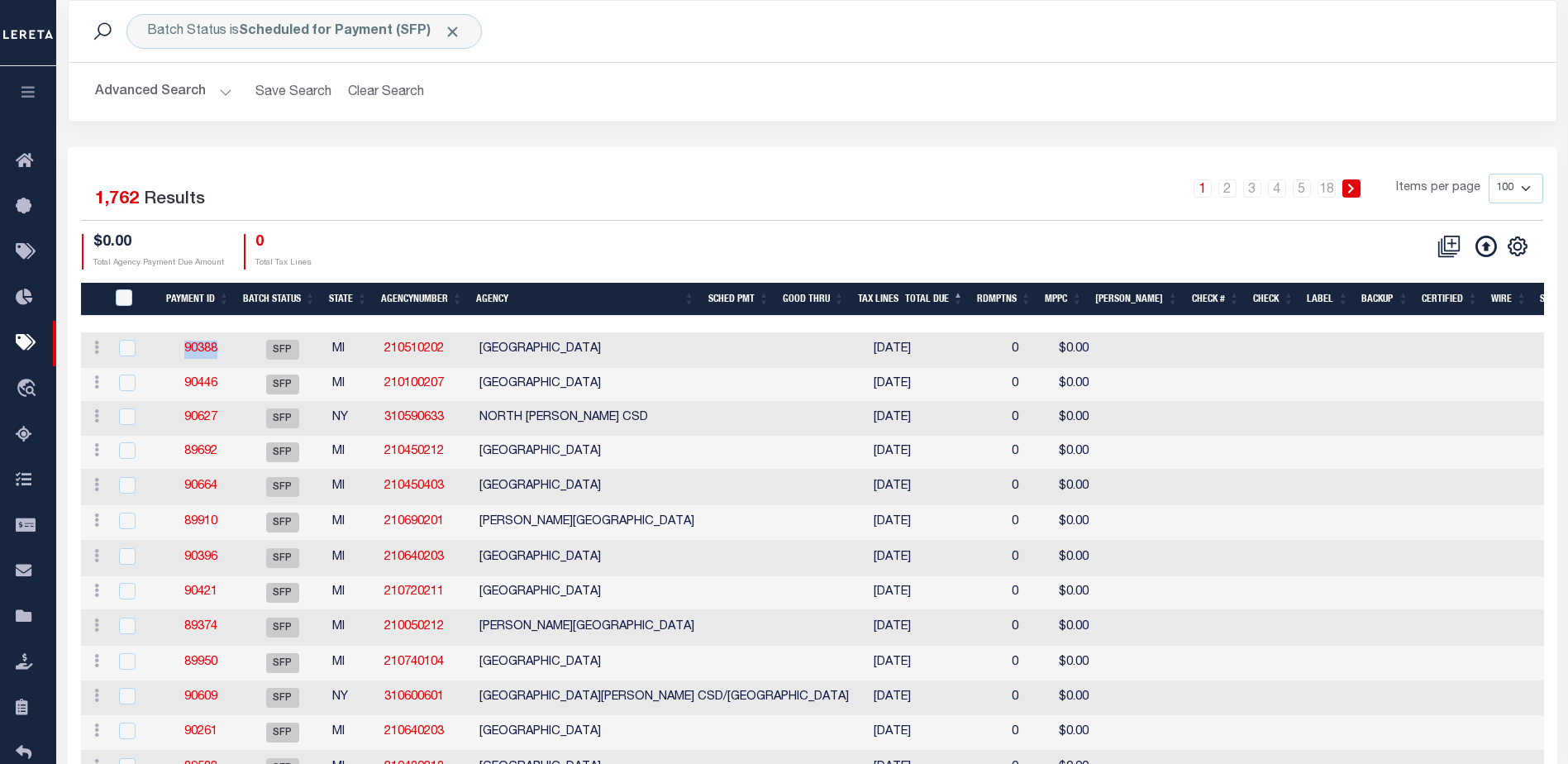
drag, startPoint x: 226, startPoint y: 353, endPoint x: 179, endPoint y: 355, distance: 47.0
click at [179, 355] on td "90388" at bounding box center [201, 349] width 77 height 35
checkbox input "true"
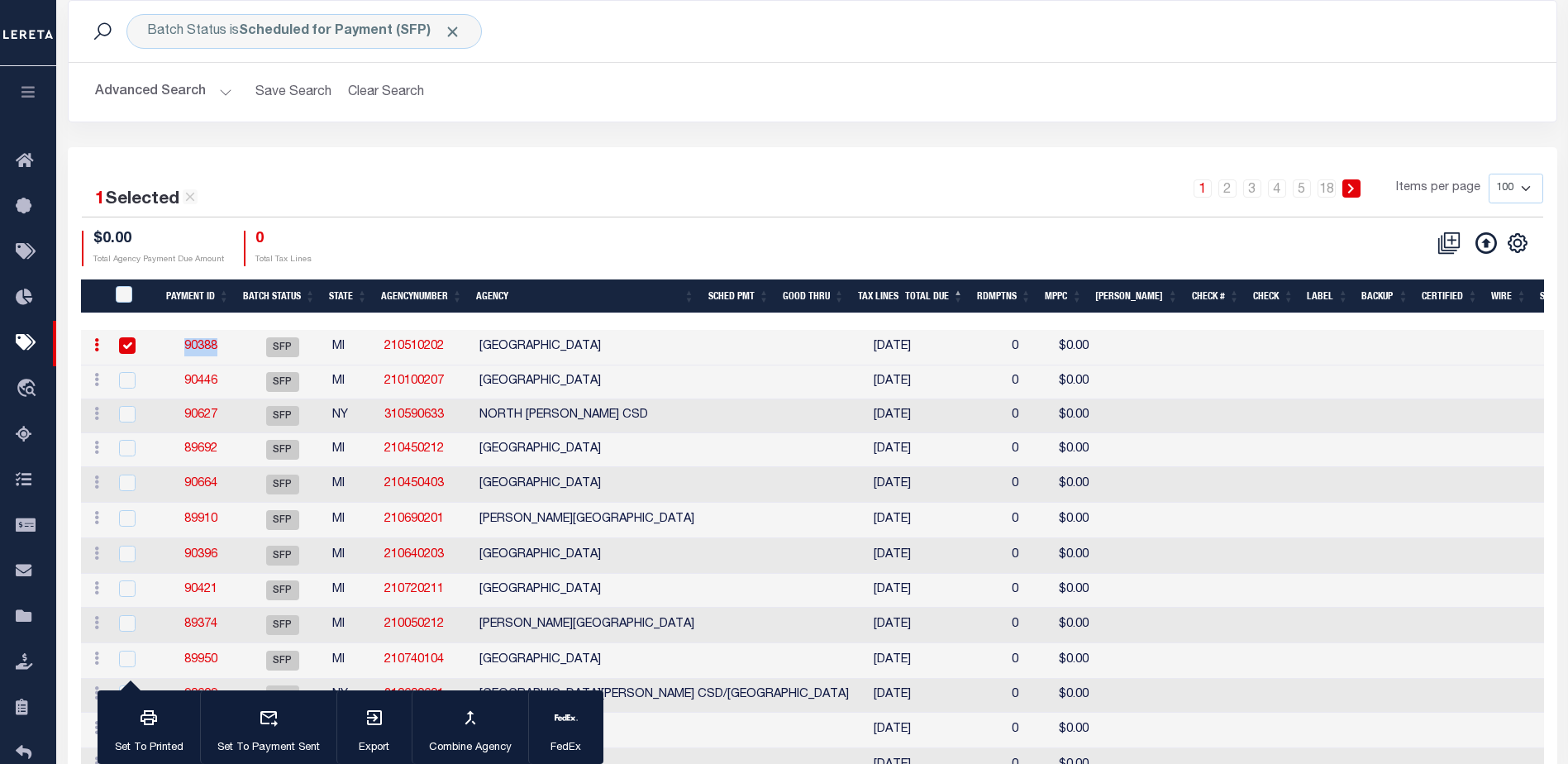
copy link "90388"
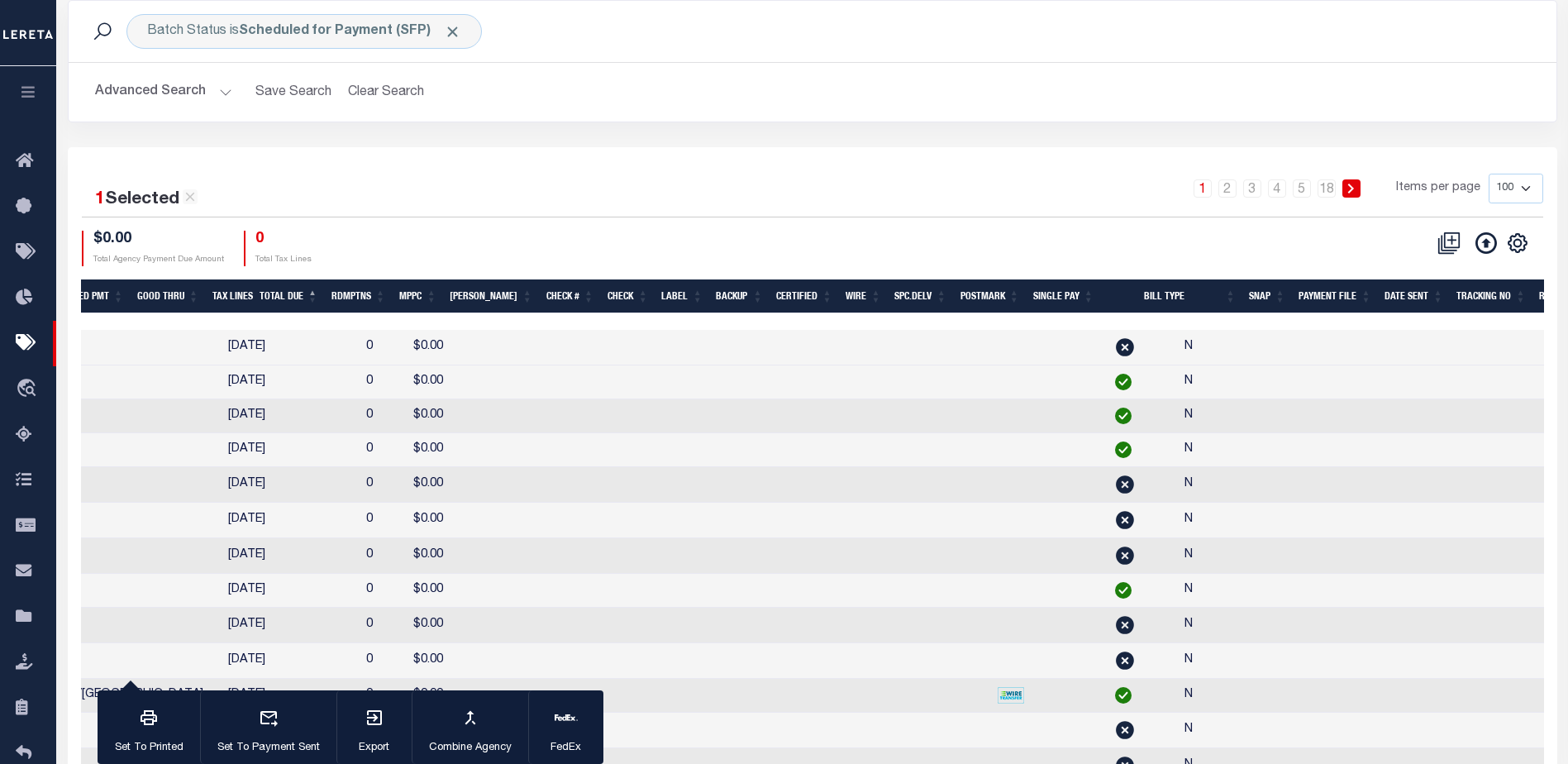
scroll to position [0, 527]
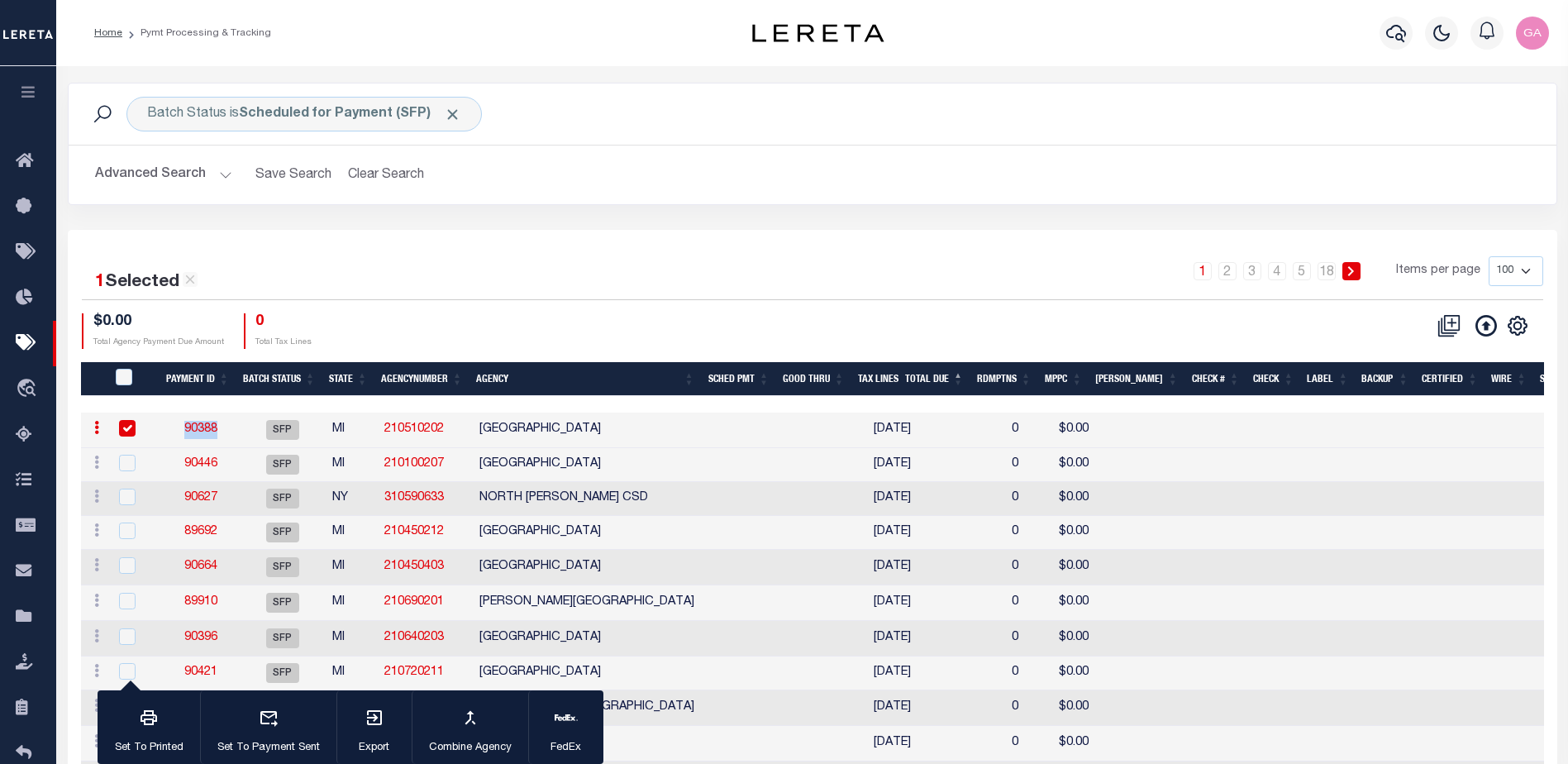
click at [950, 374] on th "Total Due" at bounding box center [934, 378] width 72 height 34
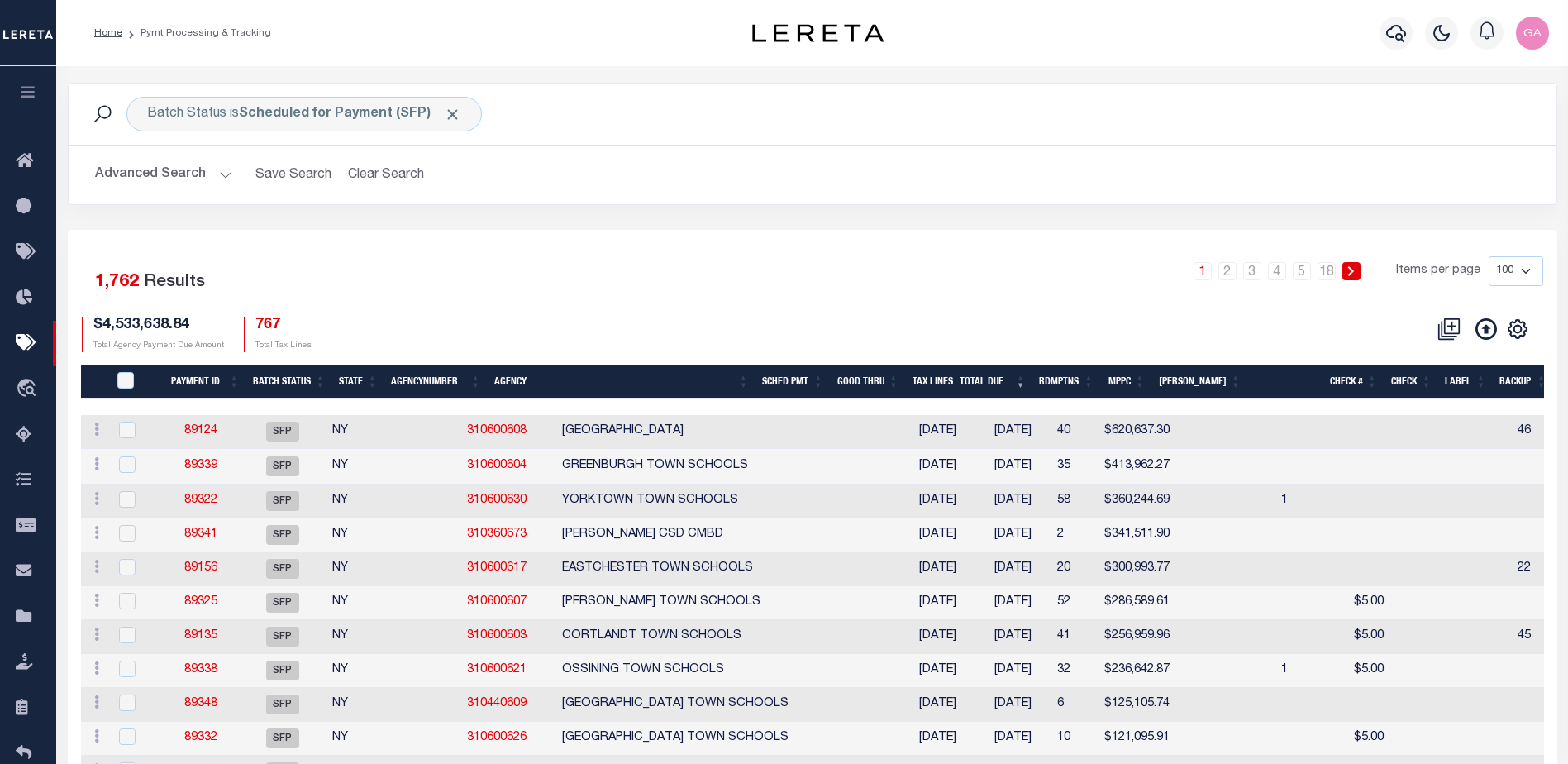
click at [1002, 382] on th "Total Due" at bounding box center [993, 382] width 79 height 34
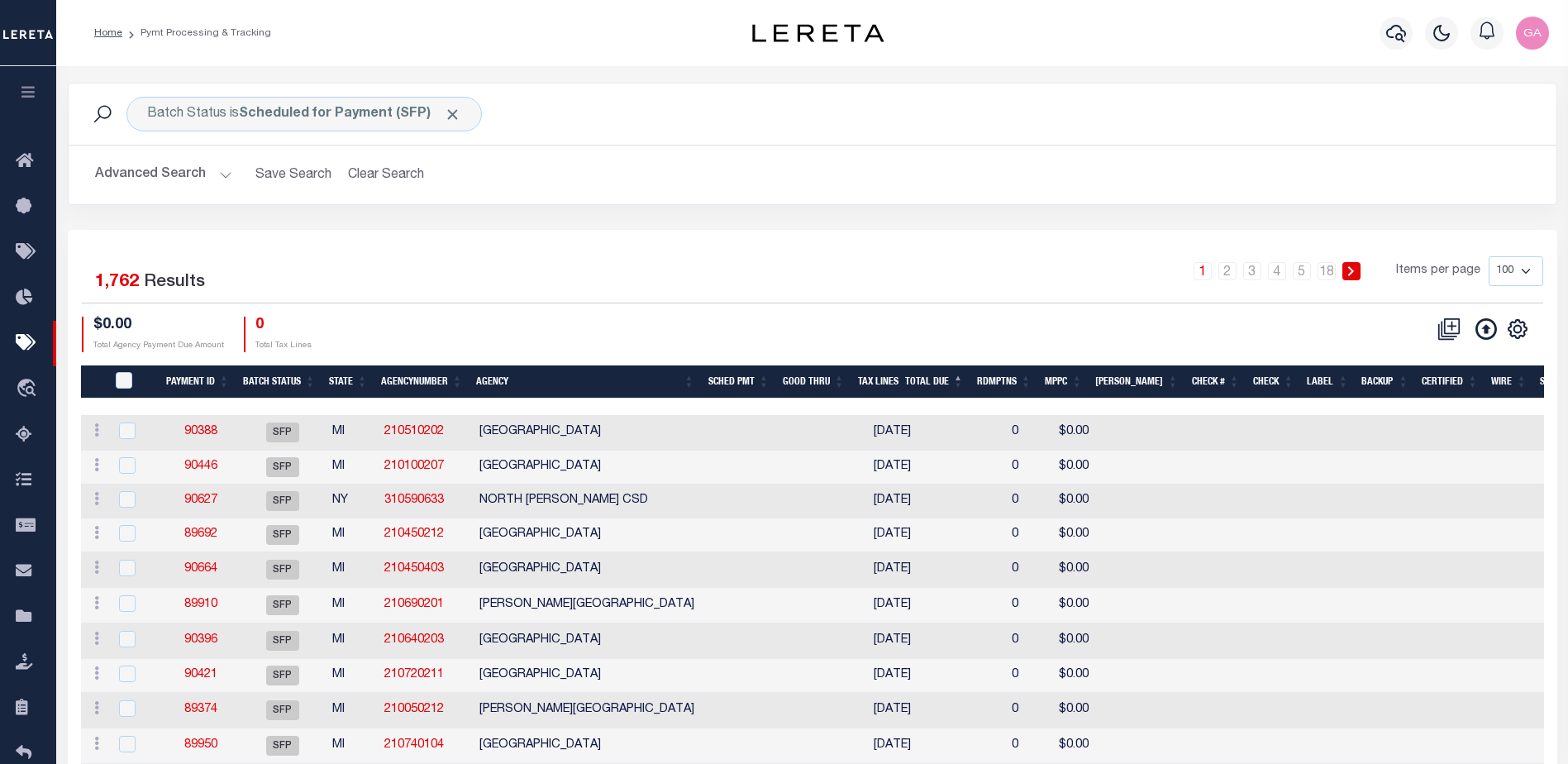
click at [496, 258] on div "1 2 3 4 5 … 18 Items per page 100 200 500 1000" at bounding box center [997, 278] width 1090 height 43
click at [26, 100] on icon "button" at bounding box center [29, 92] width 19 height 15
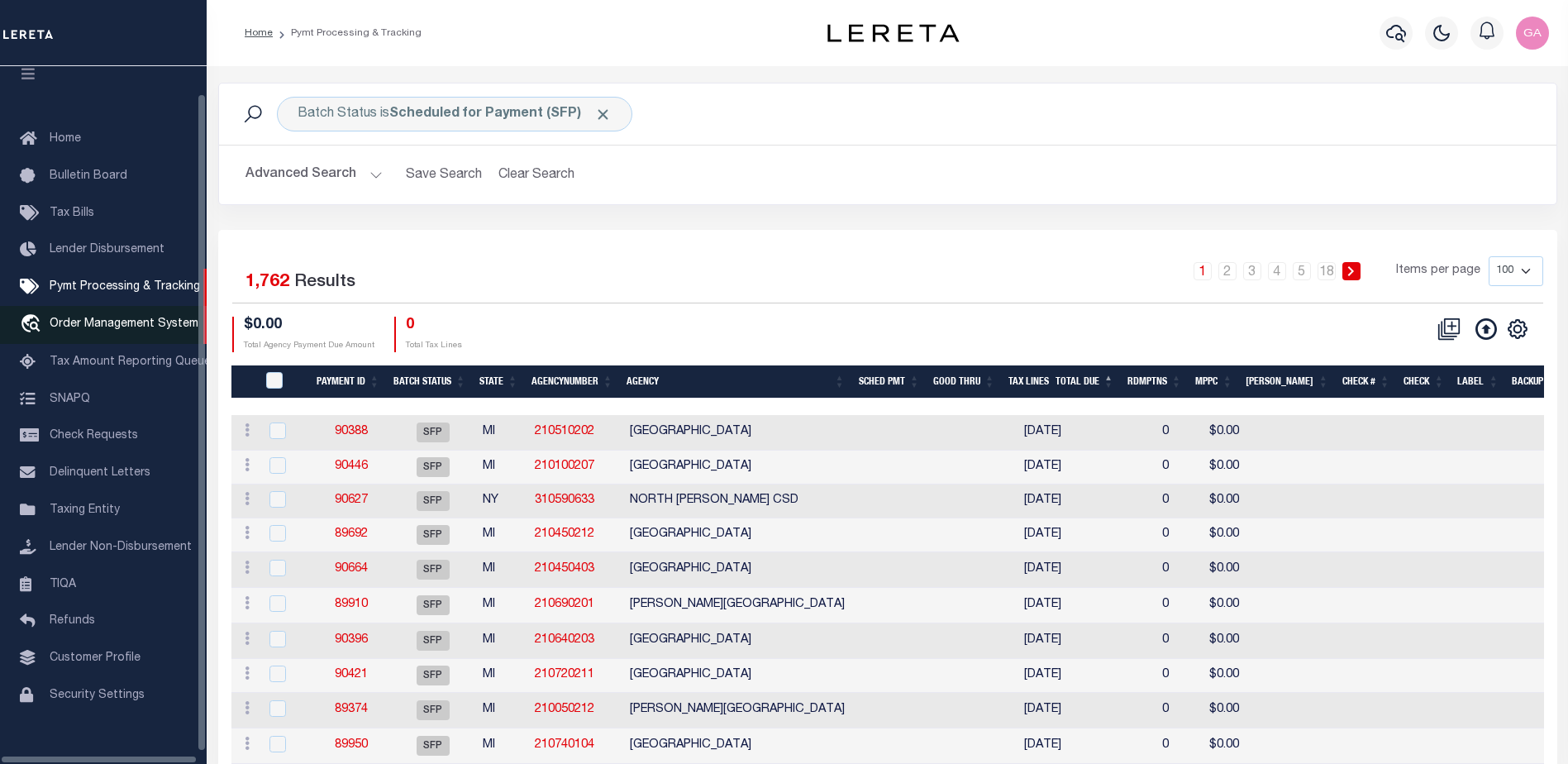
scroll to position [41, 0]
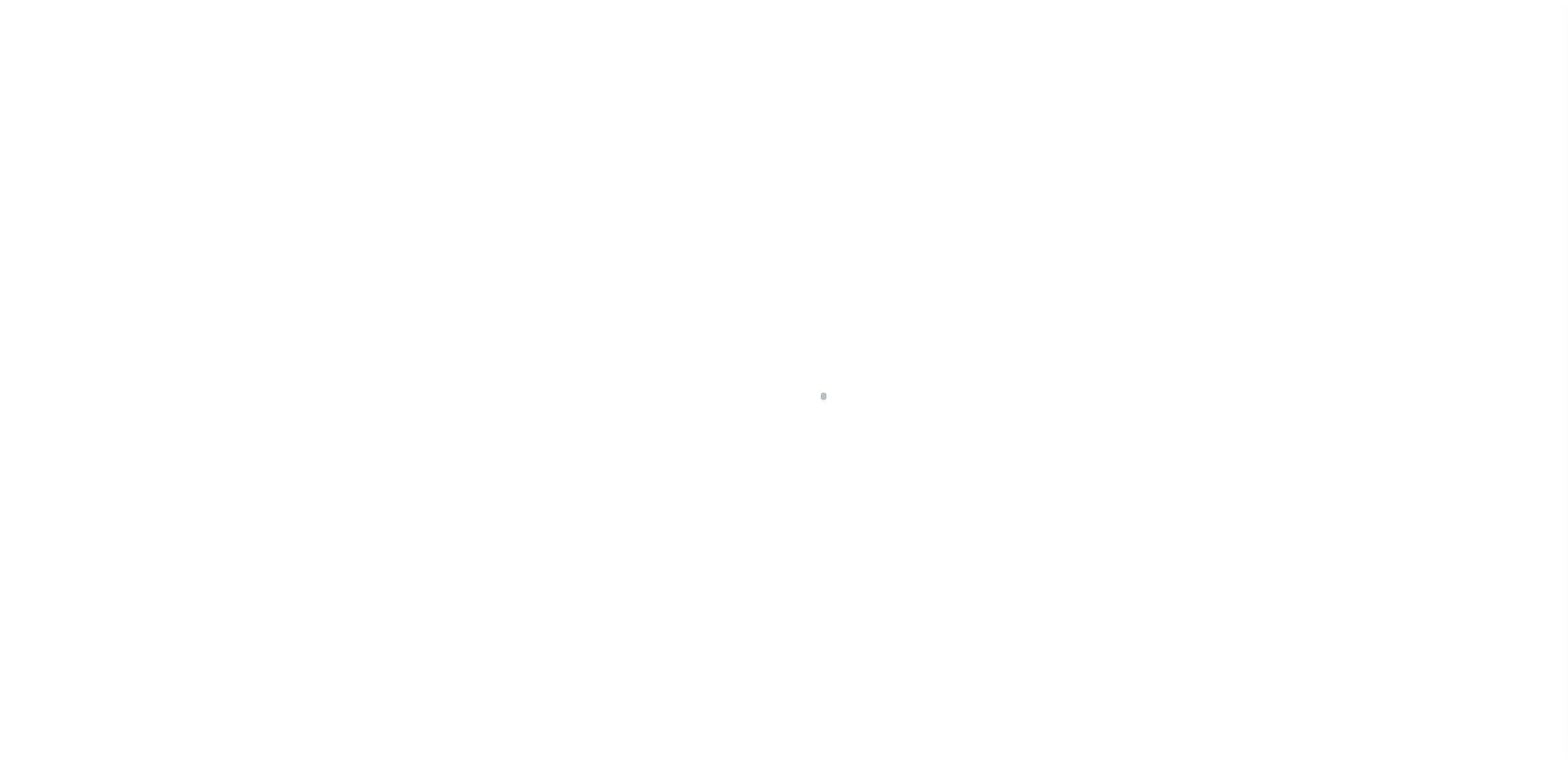
scroll to position [41, 0]
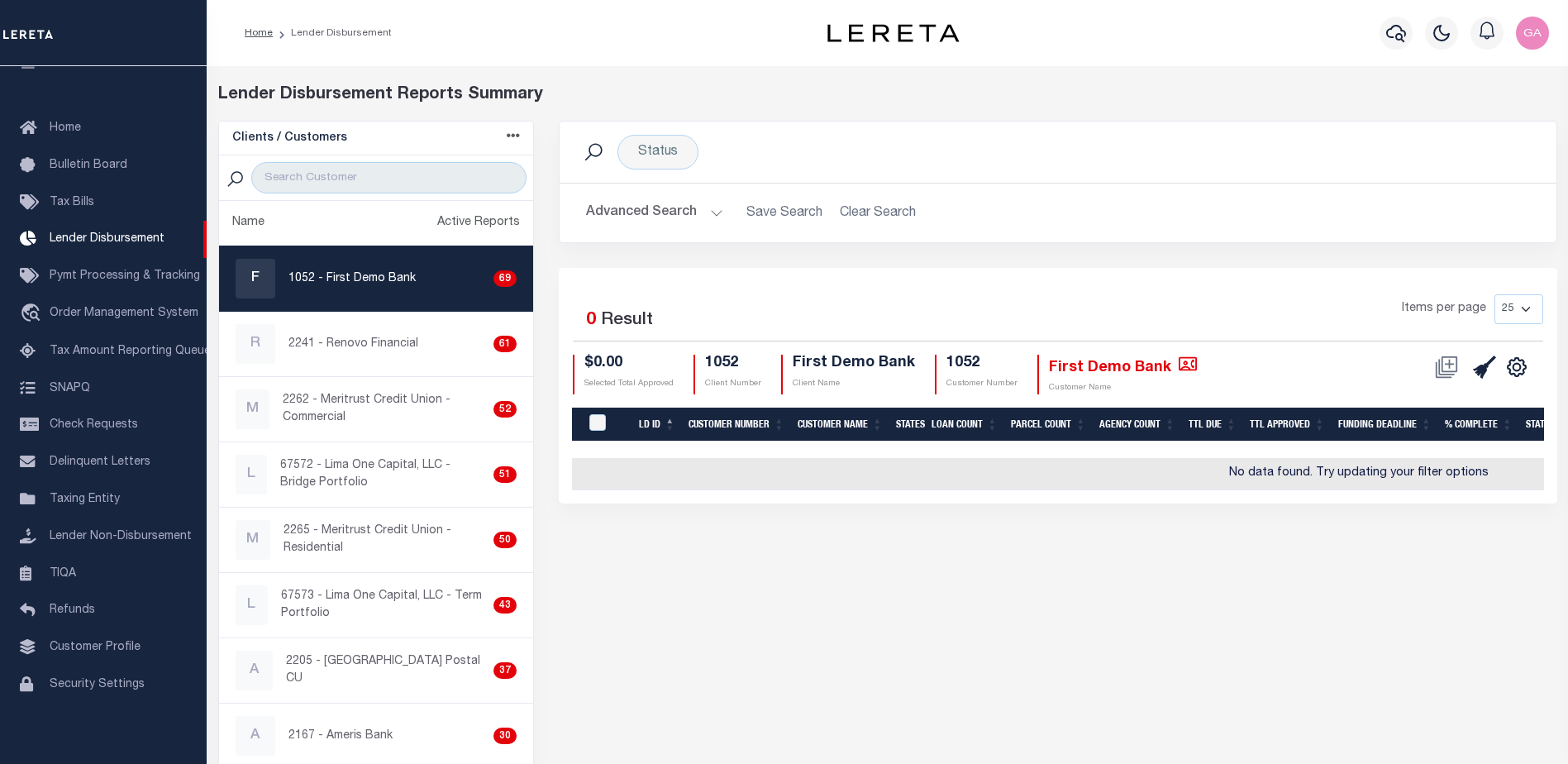
click at [1528, 313] on select "25 50 100 200" at bounding box center [1519, 308] width 49 height 30
select select "200"
click at [1495, 294] on select "25 50 100 200" at bounding box center [1519, 308] width 49 height 30
click at [718, 216] on button "Advanced Search" at bounding box center [654, 213] width 137 height 33
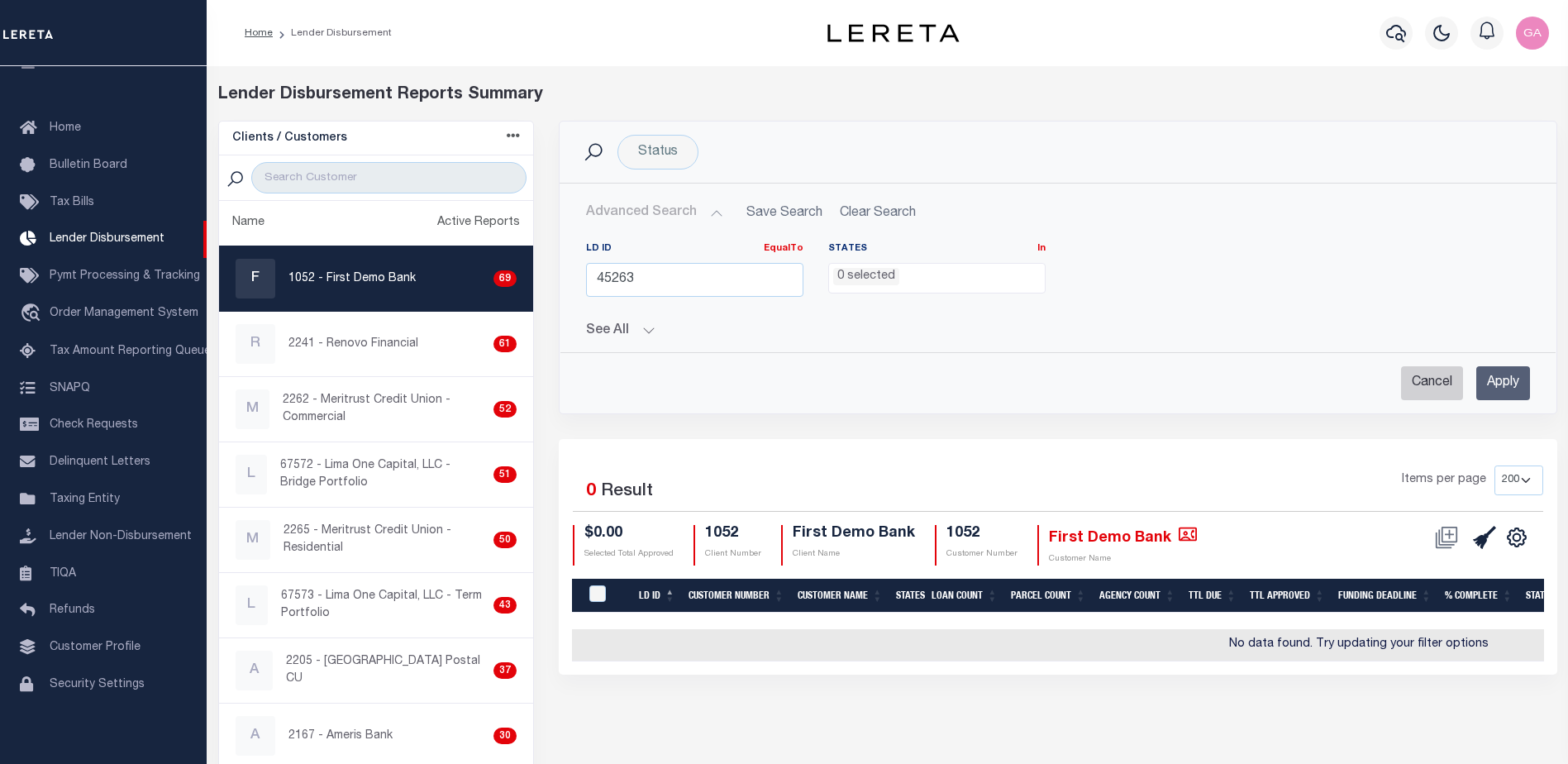
click at [1437, 387] on input "Cancel" at bounding box center [1432, 383] width 62 height 34
checkbox input "true"
select select
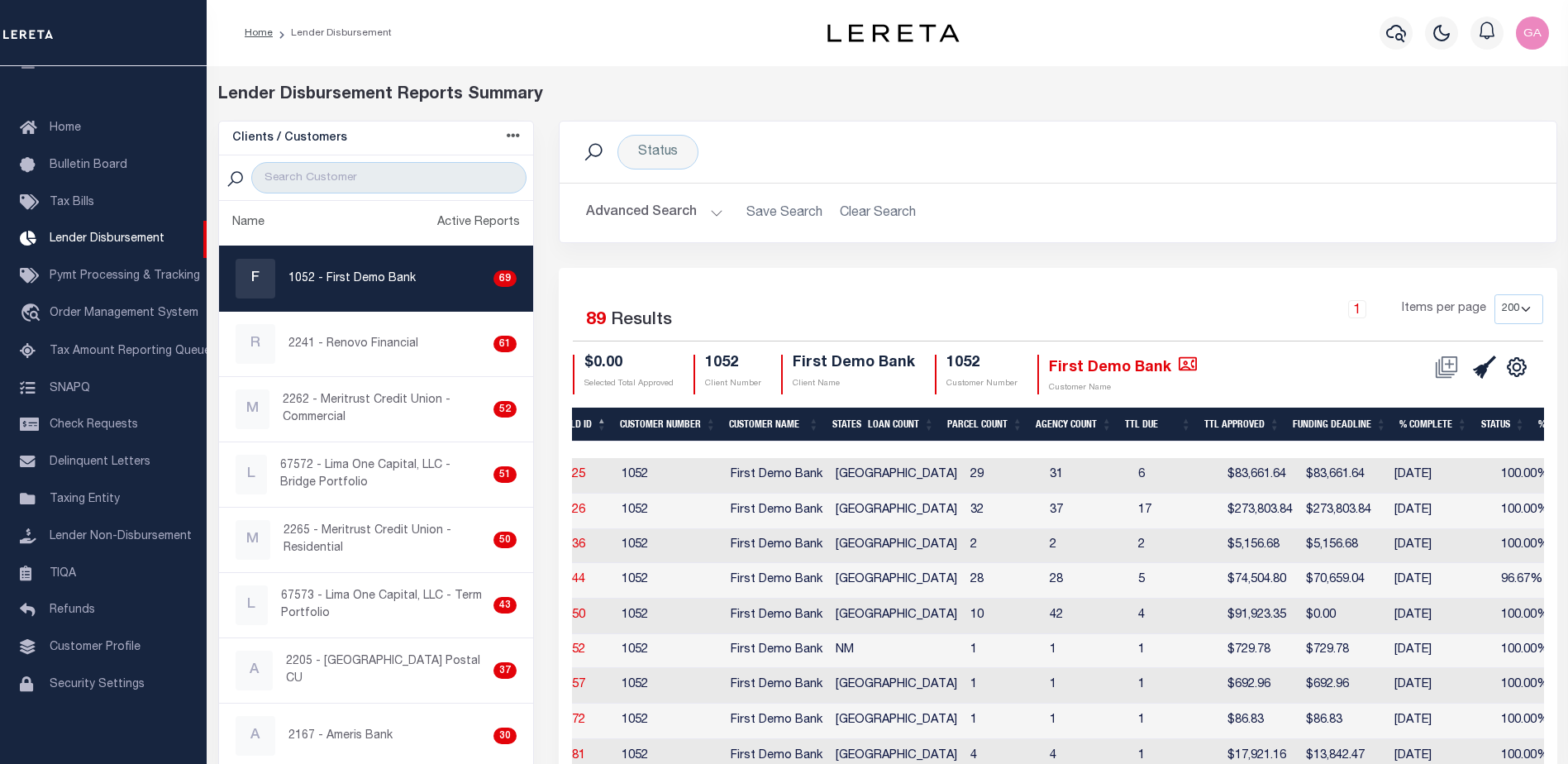
scroll to position [0, 0]
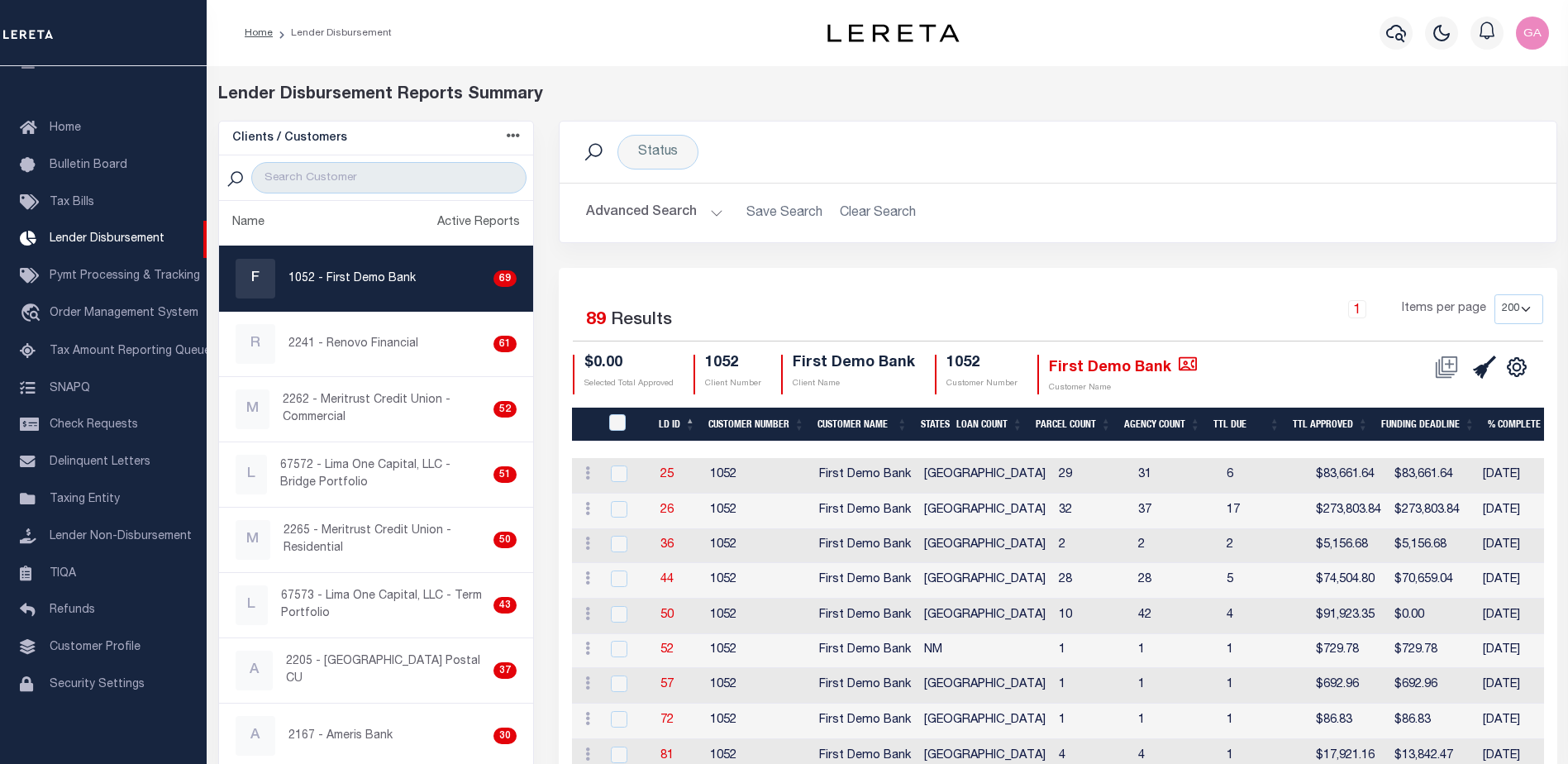
click at [1131, 186] on div "Advanced Search Save Search Clear Search LD ID EqualTo Equals Is Not Equal To I…" at bounding box center [1059, 213] width 997 height 58
click at [1517, 320] on select "25 50 100 200" at bounding box center [1519, 308] width 49 height 30
click at [1520, 313] on select "25 50 100 200" at bounding box center [1519, 308] width 49 height 30
